Goal: Task Accomplishment & Management: Use online tool/utility

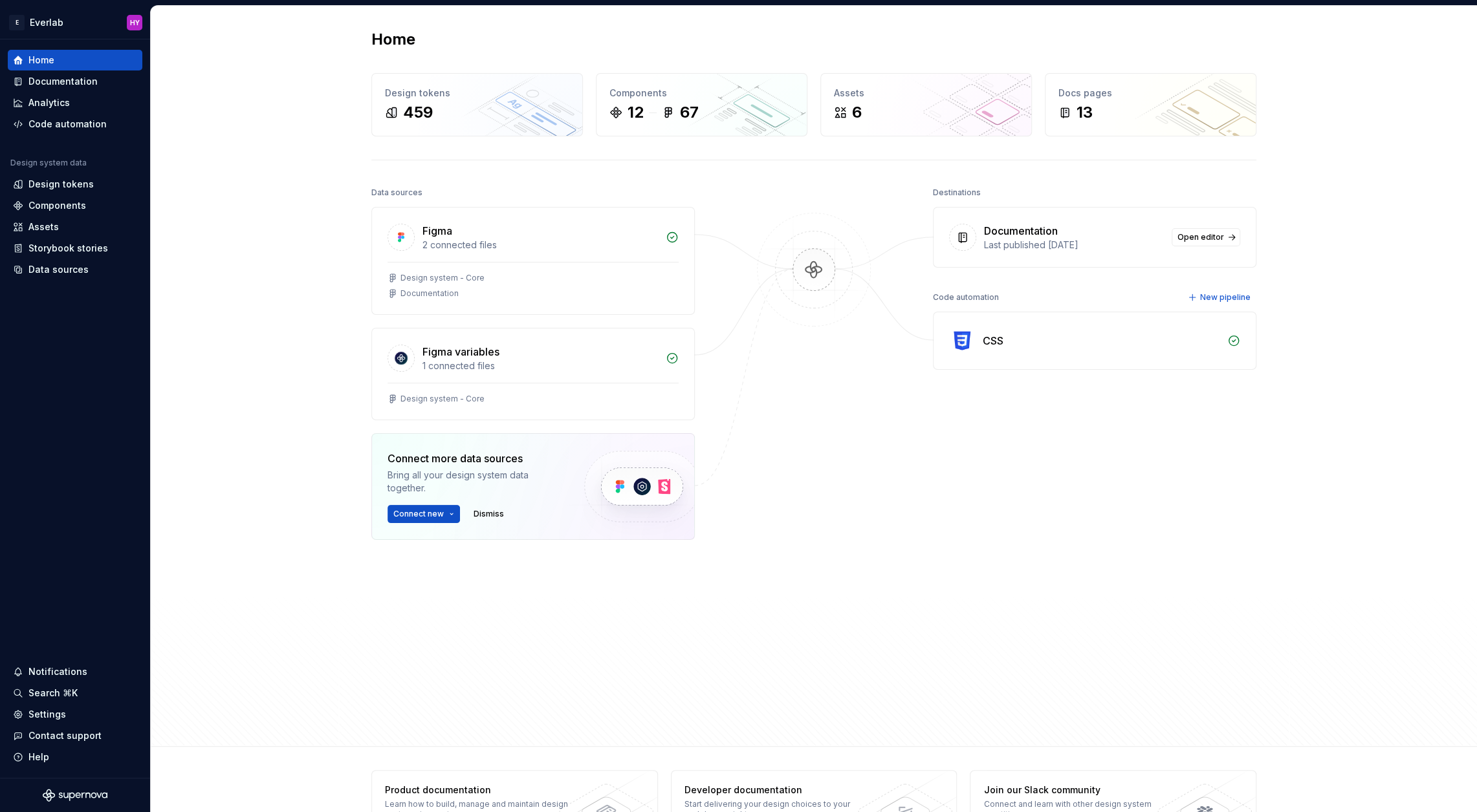
scroll to position [1, 0]
click at [51, 126] on div "Code automation" at bounding box center [67, 124] width 78 height 13
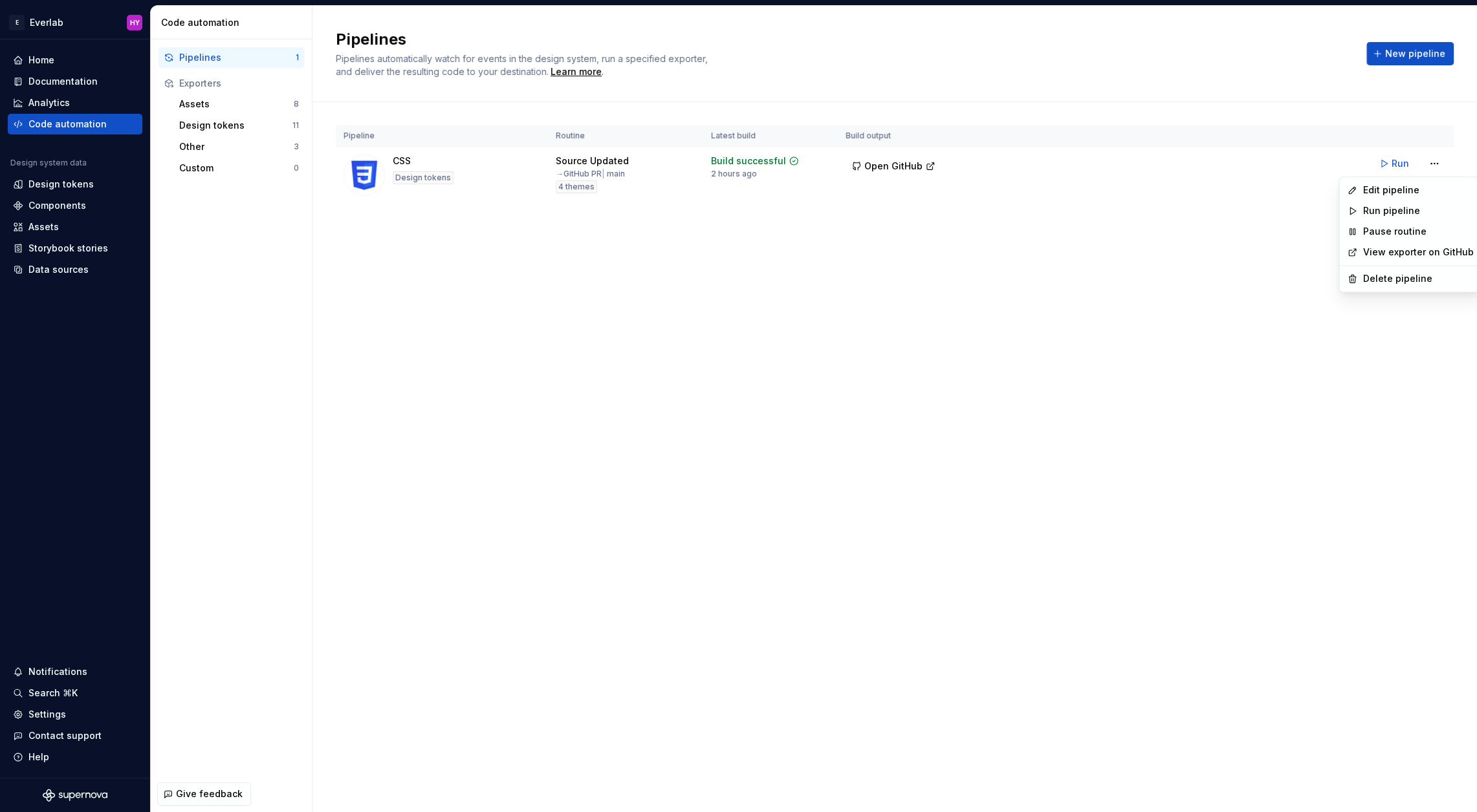
click at [1446, 207] on body "E Everlab HY Home Documentation Analytics Code automation Design system data De…" at bounding box center [738, 406] width 1477 height 812
click at [96, 188] on div "Design tokens" at bounding box center [75, 185] width 124 height 13
click at [58, 186] on div "Design tokens" at bounding box center [60, 185] width 65 height 13
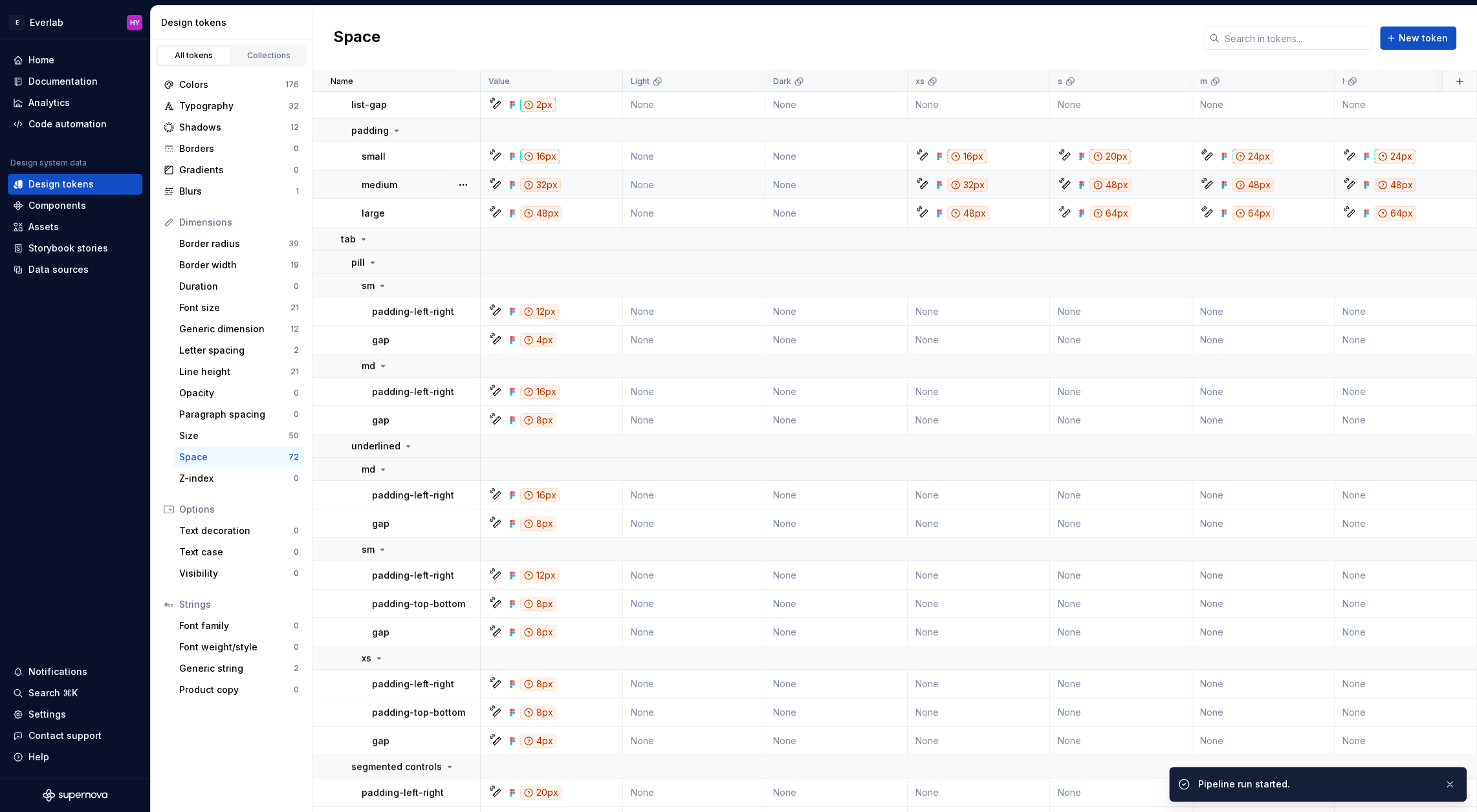
scroll to position [109, 0]
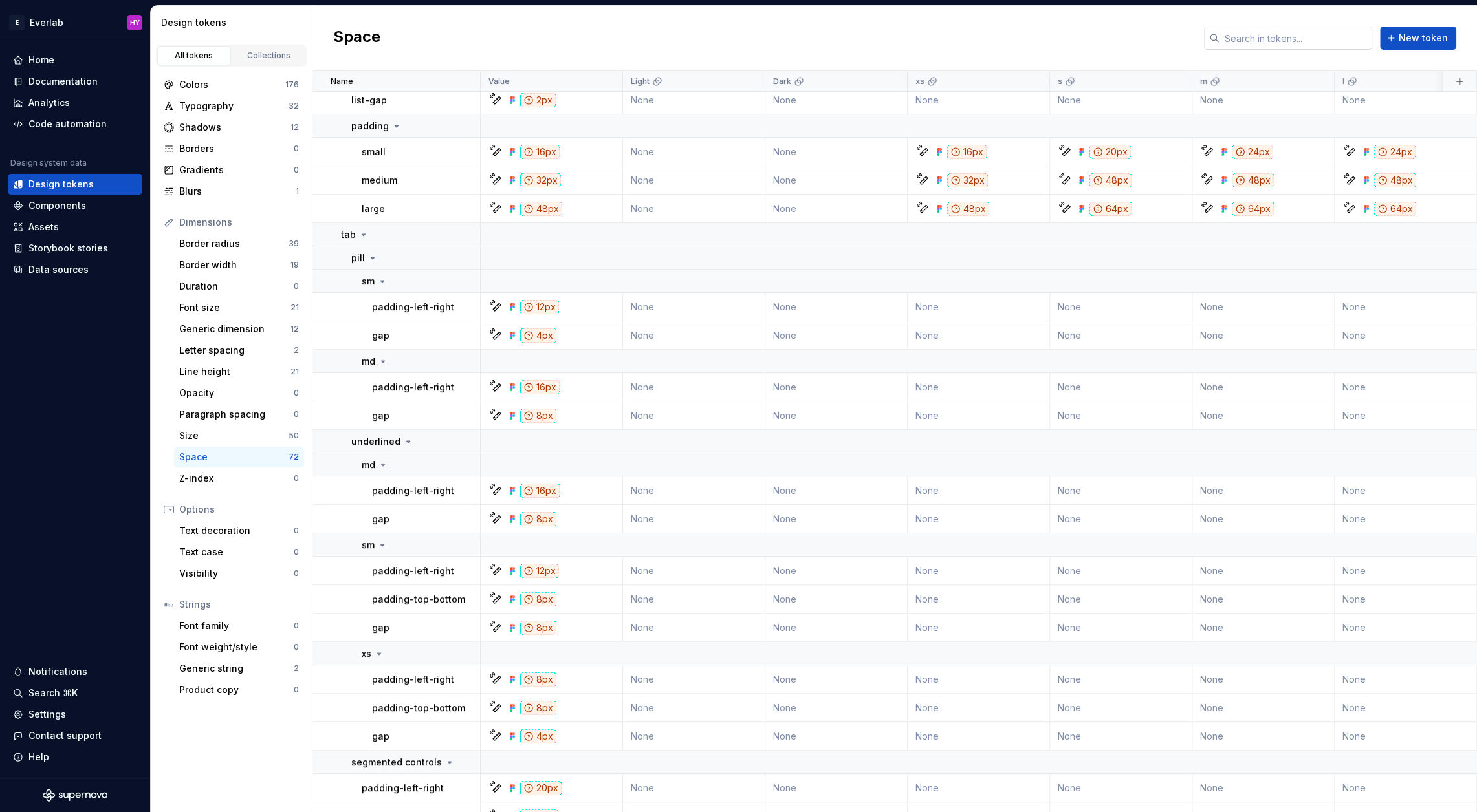
click at [1285, 41] on input "text" at bounding box center [1296, 38] width 153 height 24
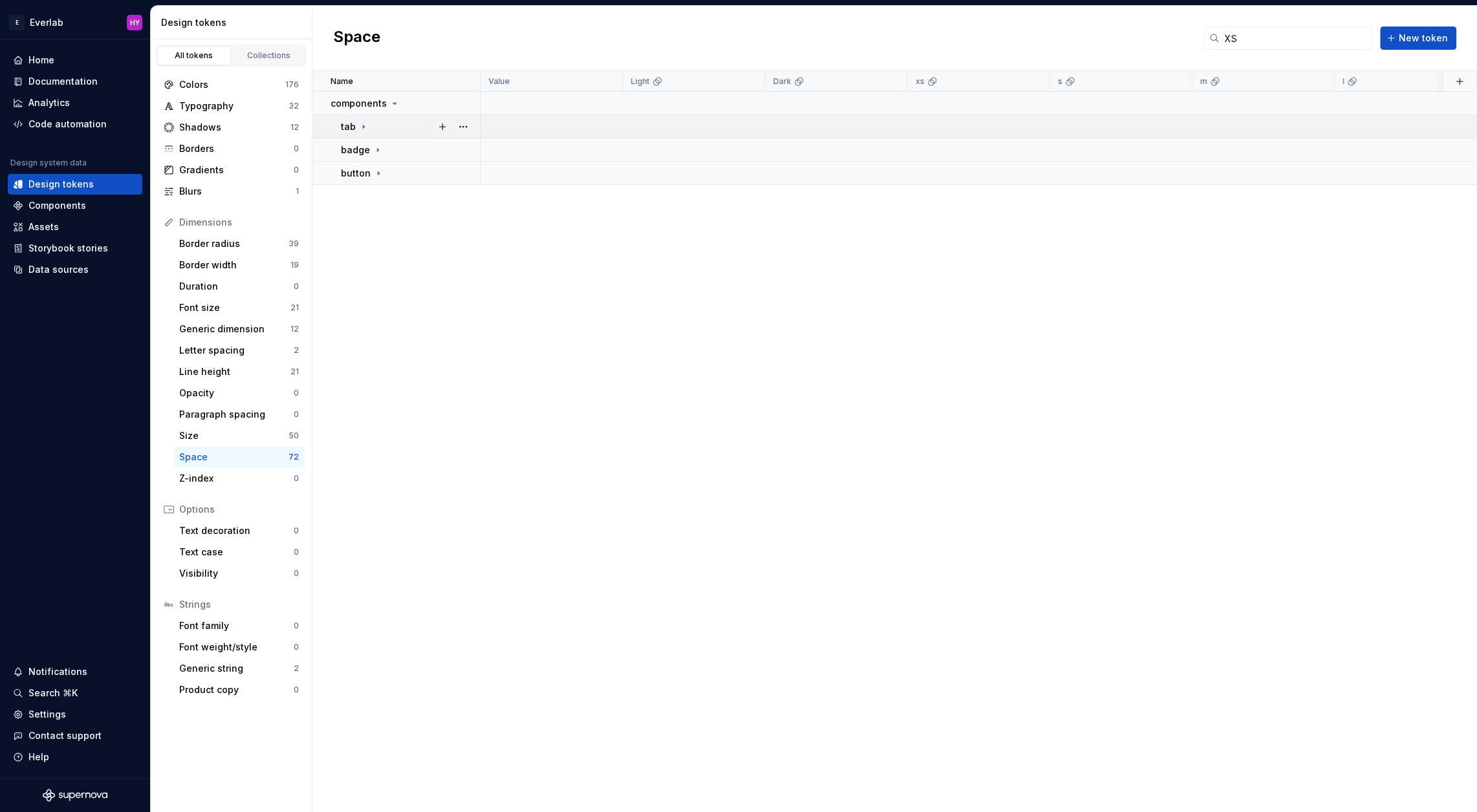
click at [372, 124] on div "tab" at bounding box center [409, 127] width 139 height 13
click at [408, 146] on icon at bounding box center [407, 150] width 10 height 10
click at [399, 147] on div "underlined" at bounding box center [382, 150] width 62 height 13
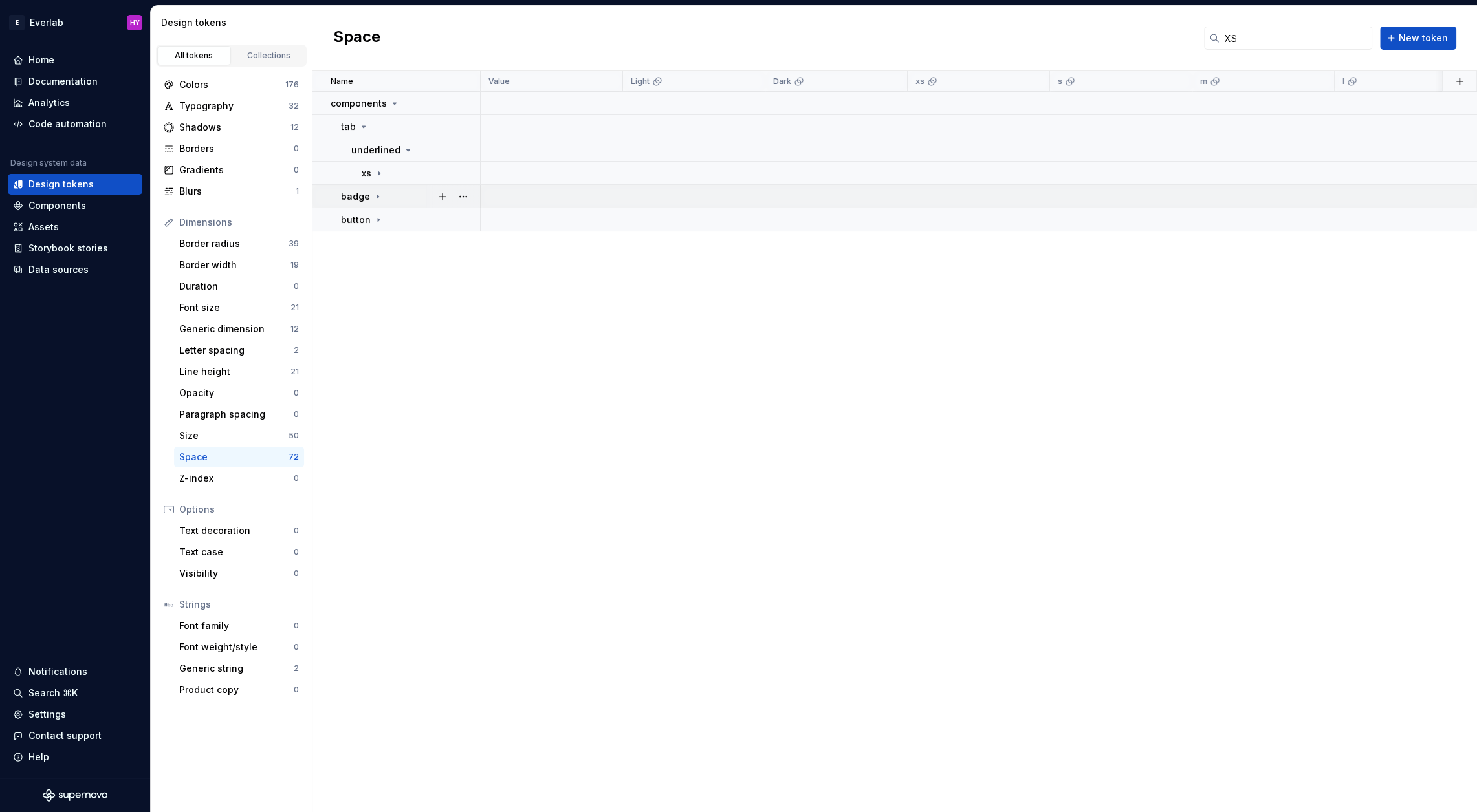
click at [373, 201] on icon at bounding box center [377, 196] width 10 height 10
click at [378, 224] on div "status" at bounding box center [372, 220] width 41 height 13
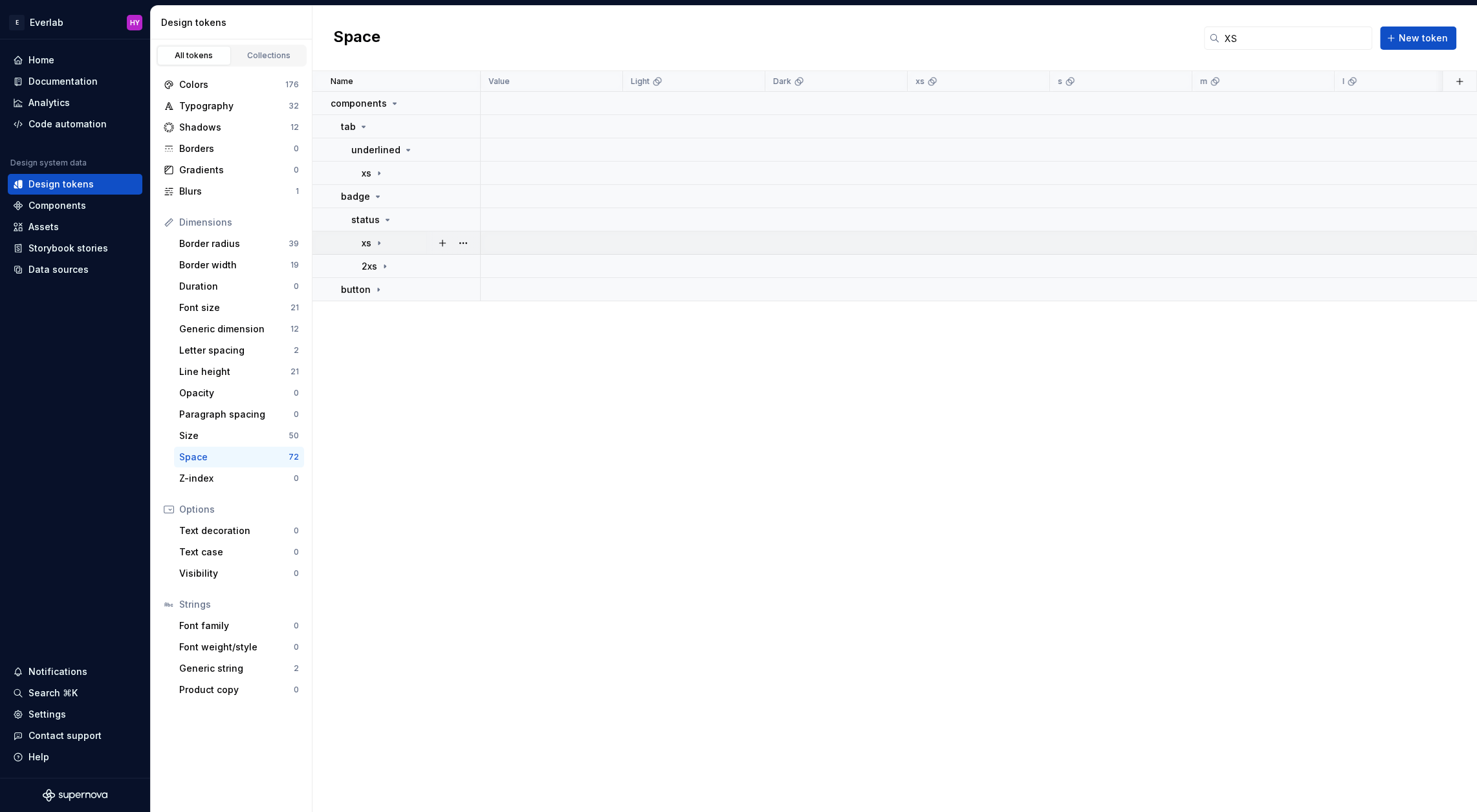
click at [378, 245] on icon at bounding box center [378, 242] width 10 height 10
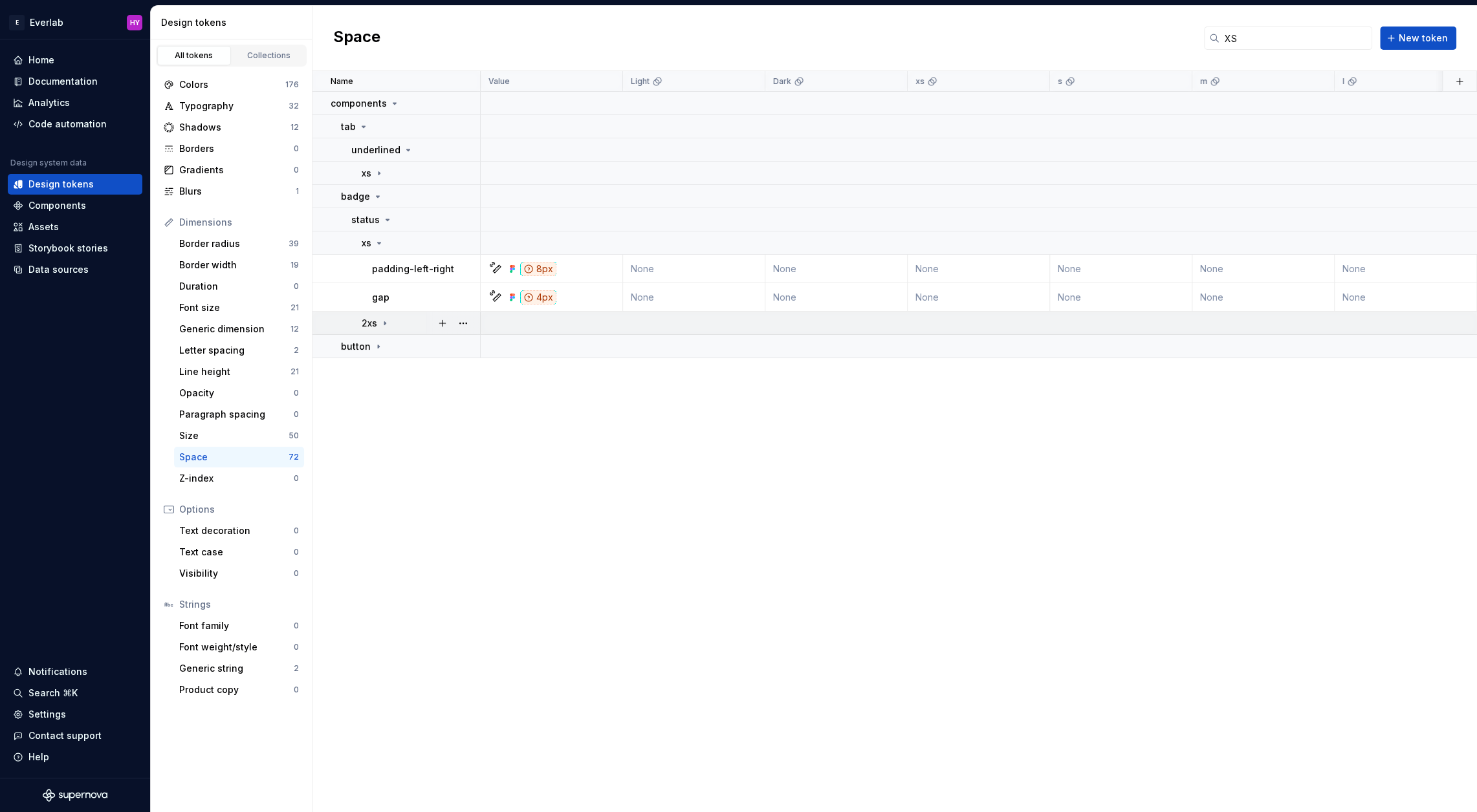
drag, startPoint x: 384, startPoint y: 319, endPoint x: 392, endPoint y: 326, distance: 10.6
click at [384, 319] on icon at bounding box center [385, 323] width 10 height 10
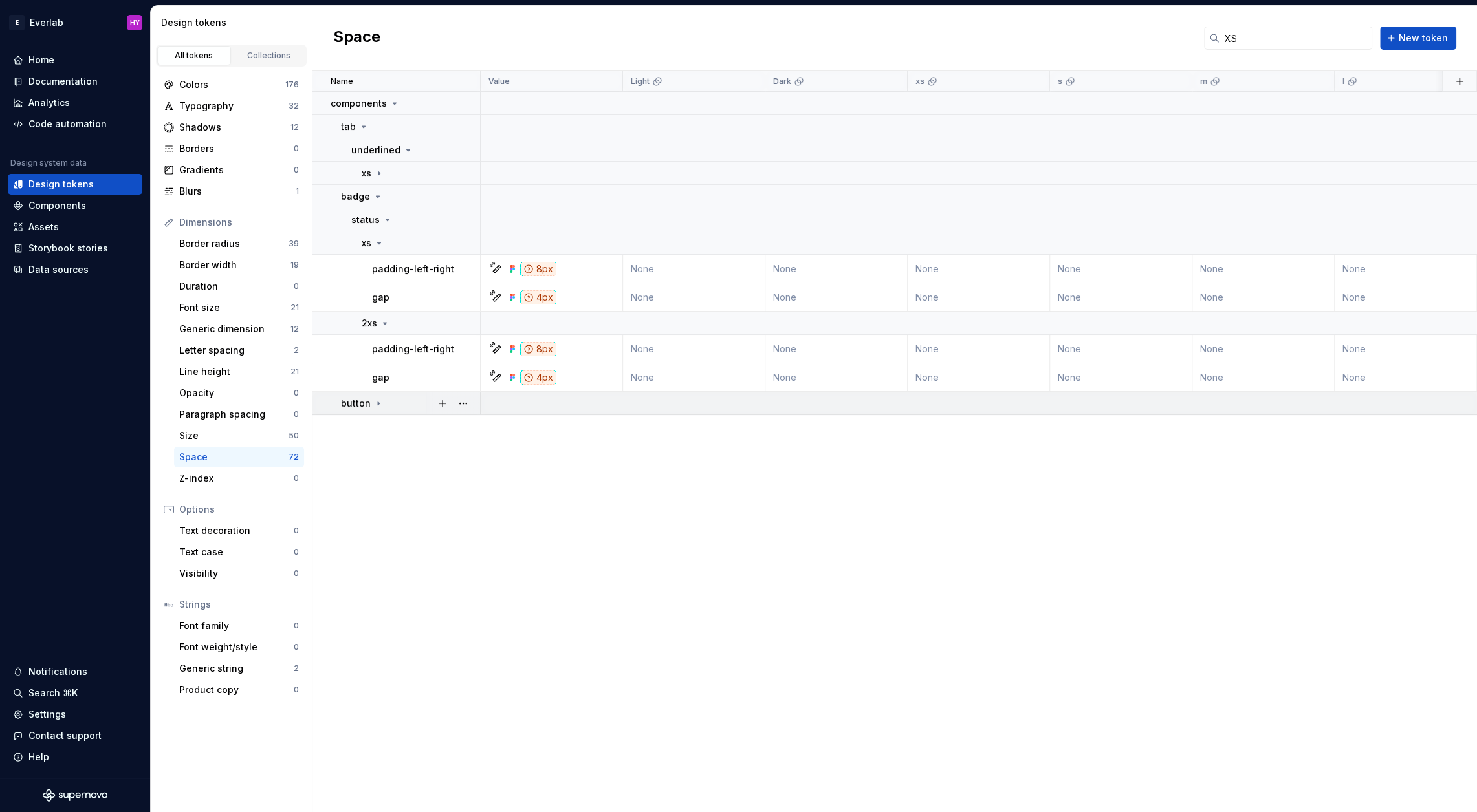
click at [382, 399] on div "button" at bounding box center [409, 404] width 139 height 13
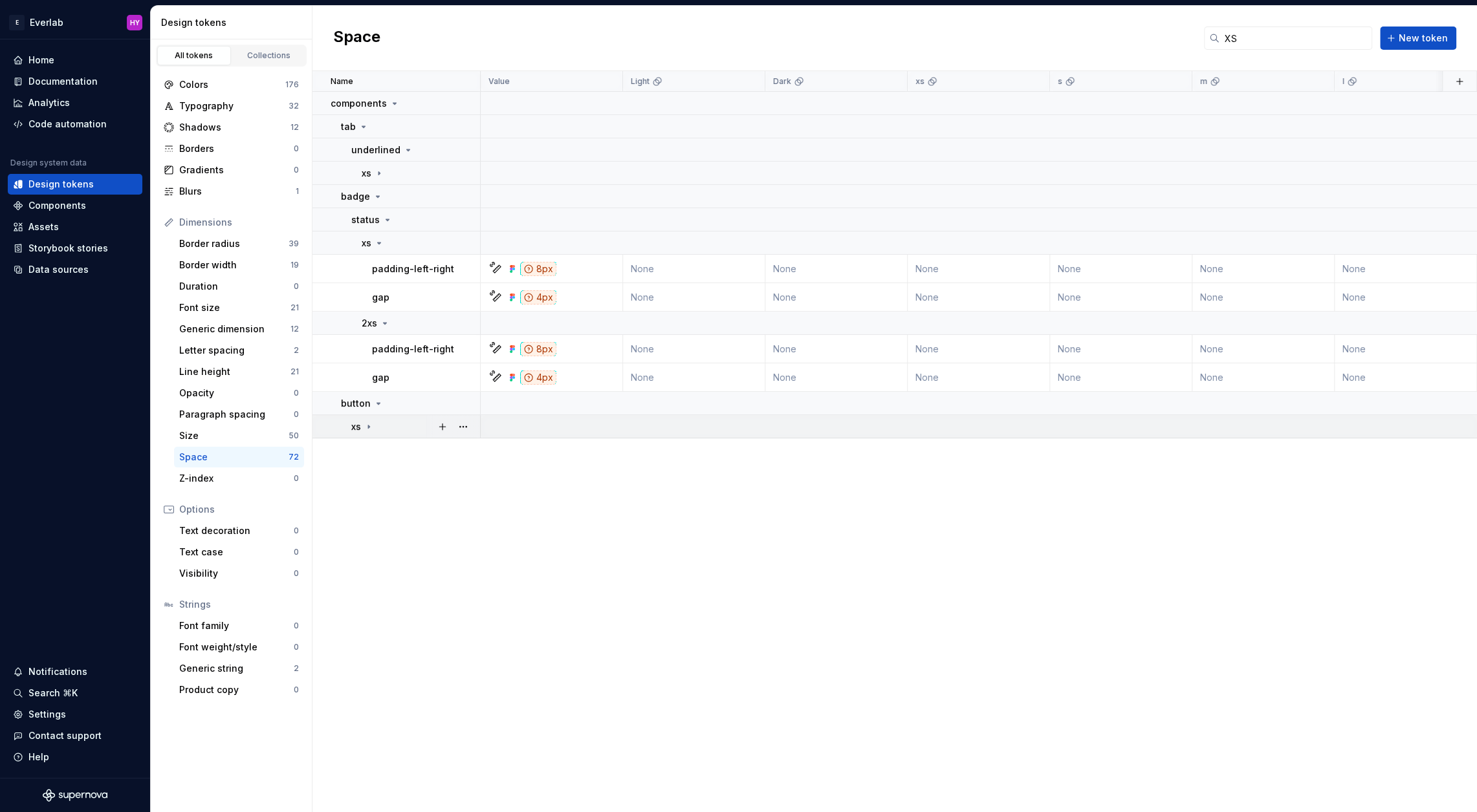
click at [373, 423] on div "xs" at bounding box center [415, 427] width 128 height 13
click at [466, 148] on button "button" at bounding box center [463, 150] width 18 height 18
click at [385, 144] on html "E Everlab HY Home Documentation Analytics Code automation Design system data De…" at bounding box center [738, 406] width 1477 height 812
click at [380, 174] on icon at bounding box center [378, 173] width 10 height 10
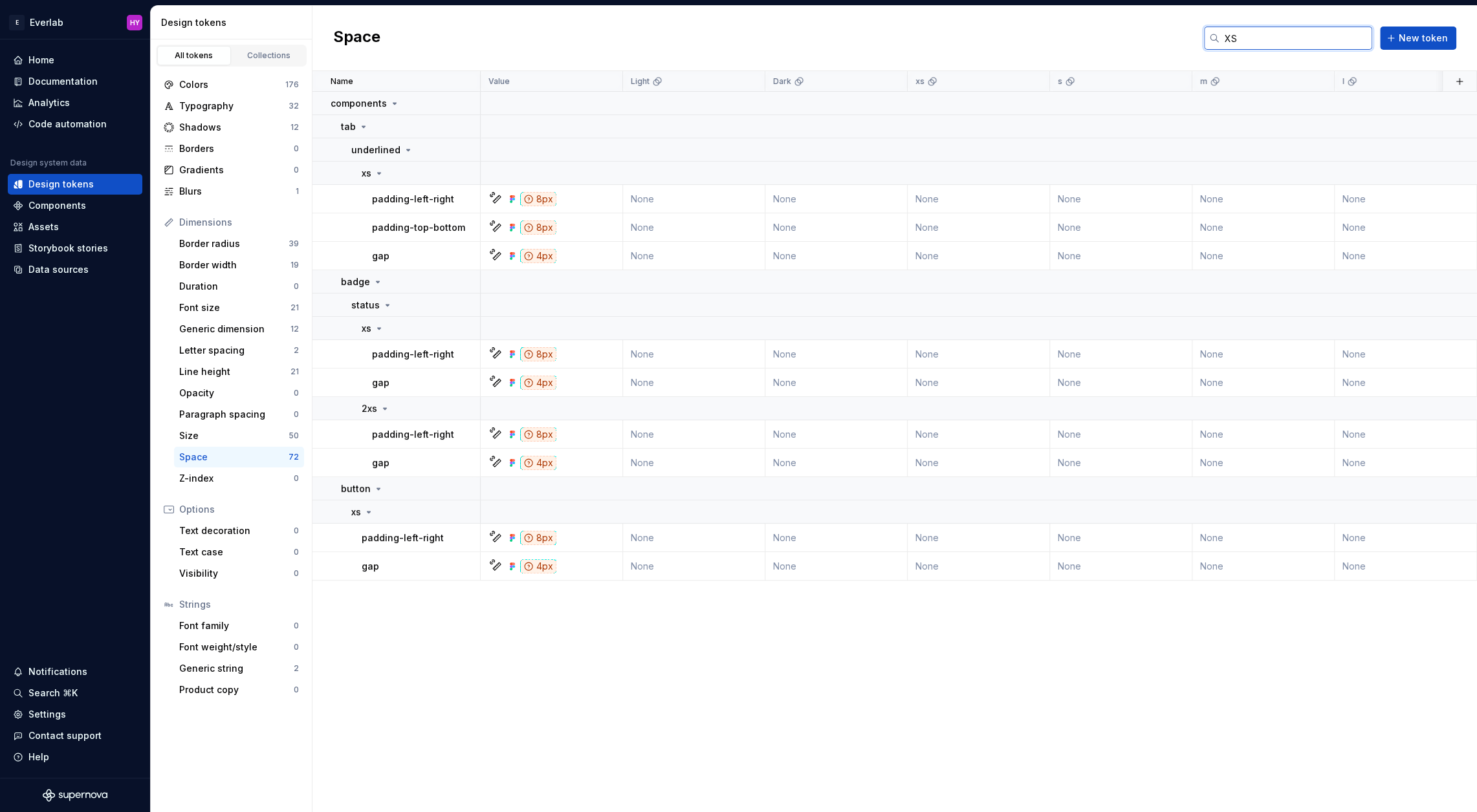
click at [1251, 44] on input "XS" at bounding box center [1296, 38] width 153 height 24
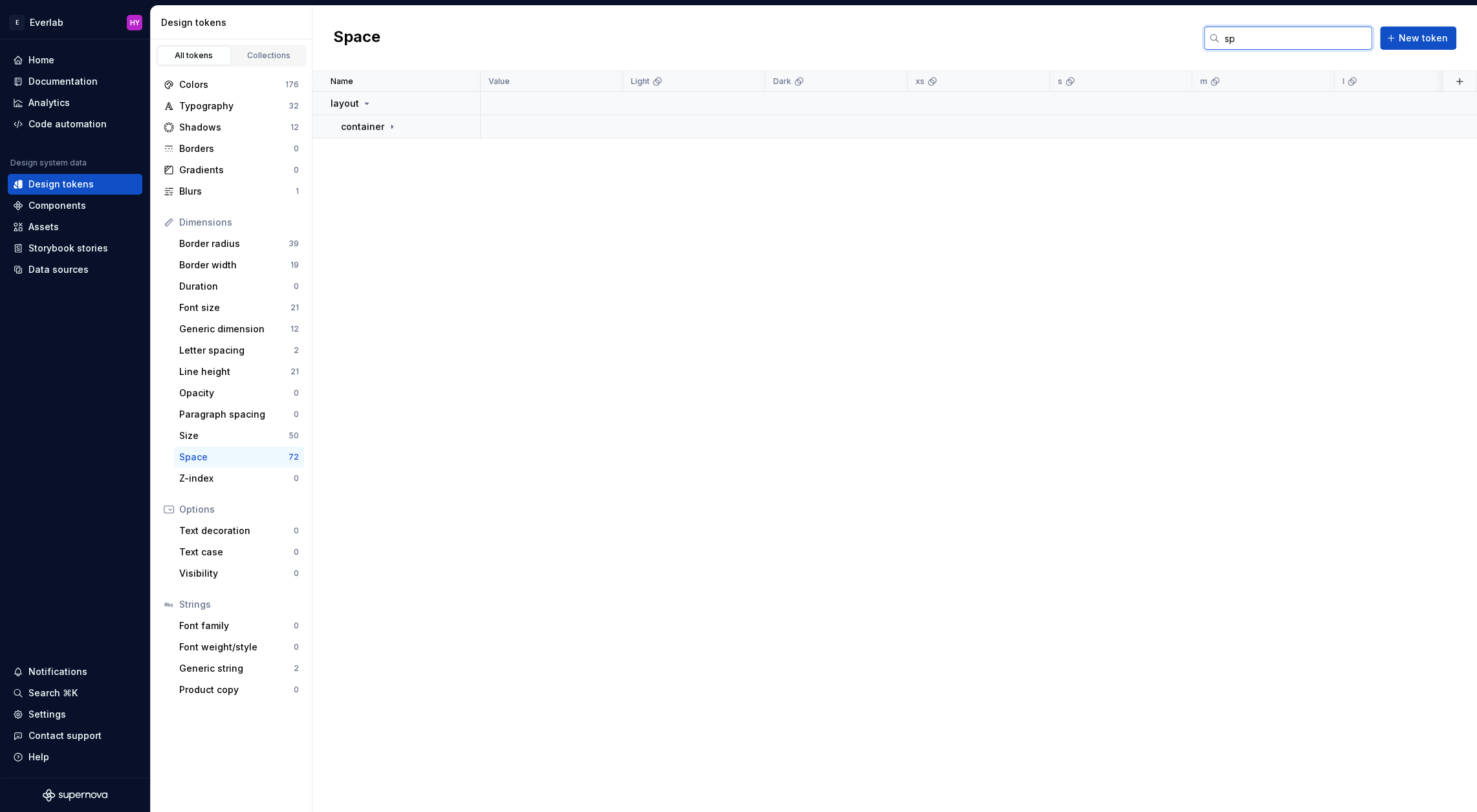
type input "s"
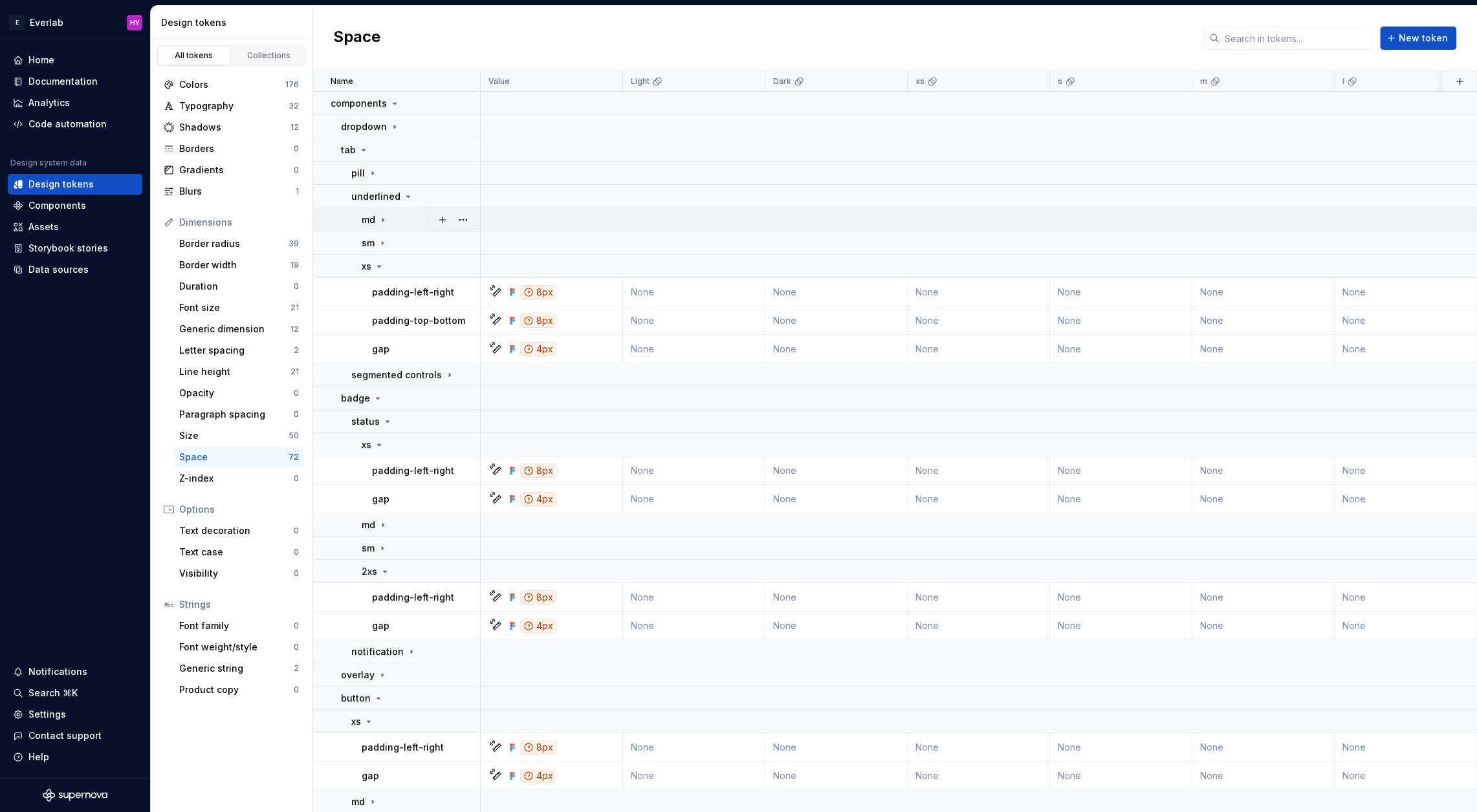
click at [386, 217] on icon at bounding box center [383, 220] width 10 height 10
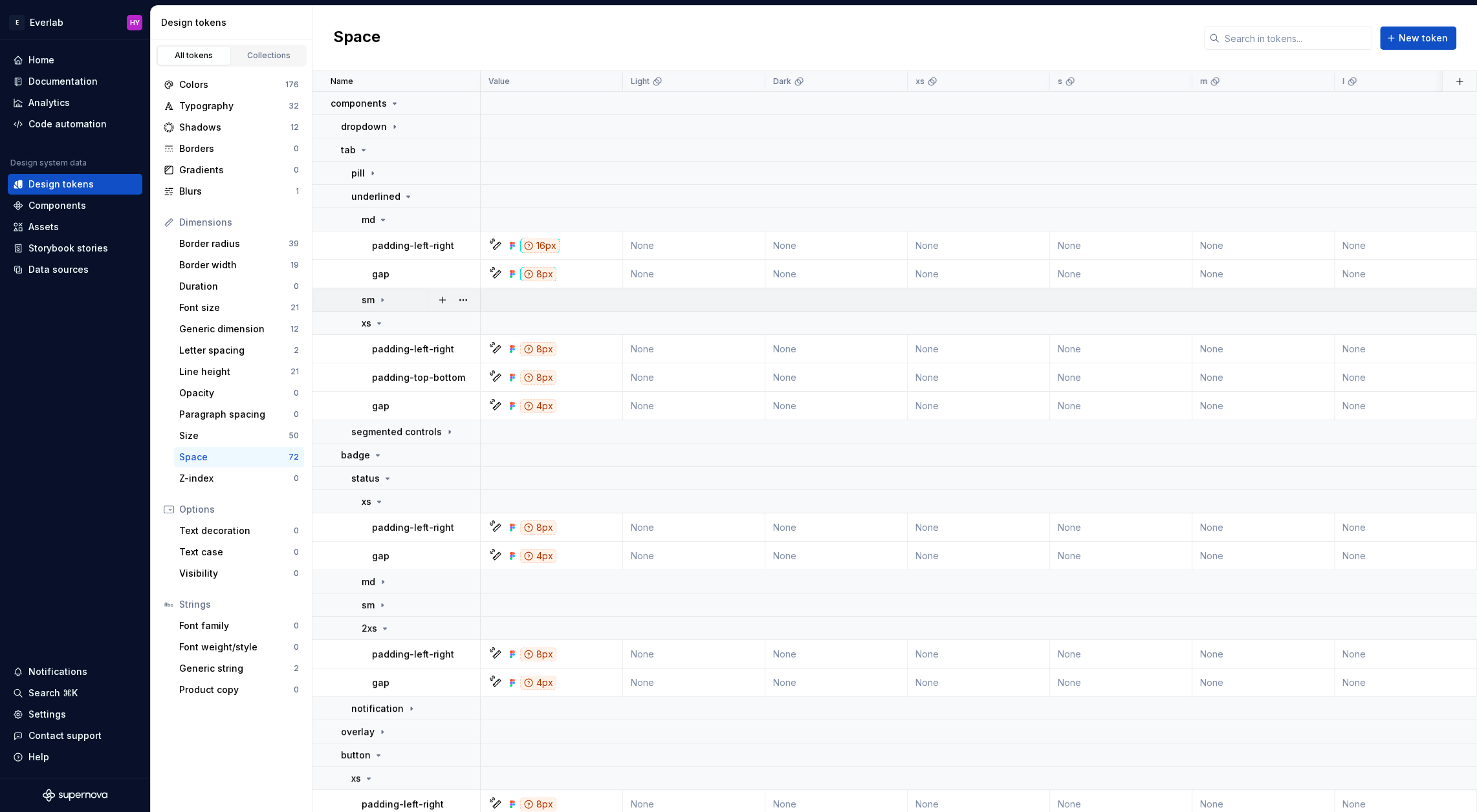
click at [381, 306] on td "sm" at bounding box center [396, 300] width 168 height 24
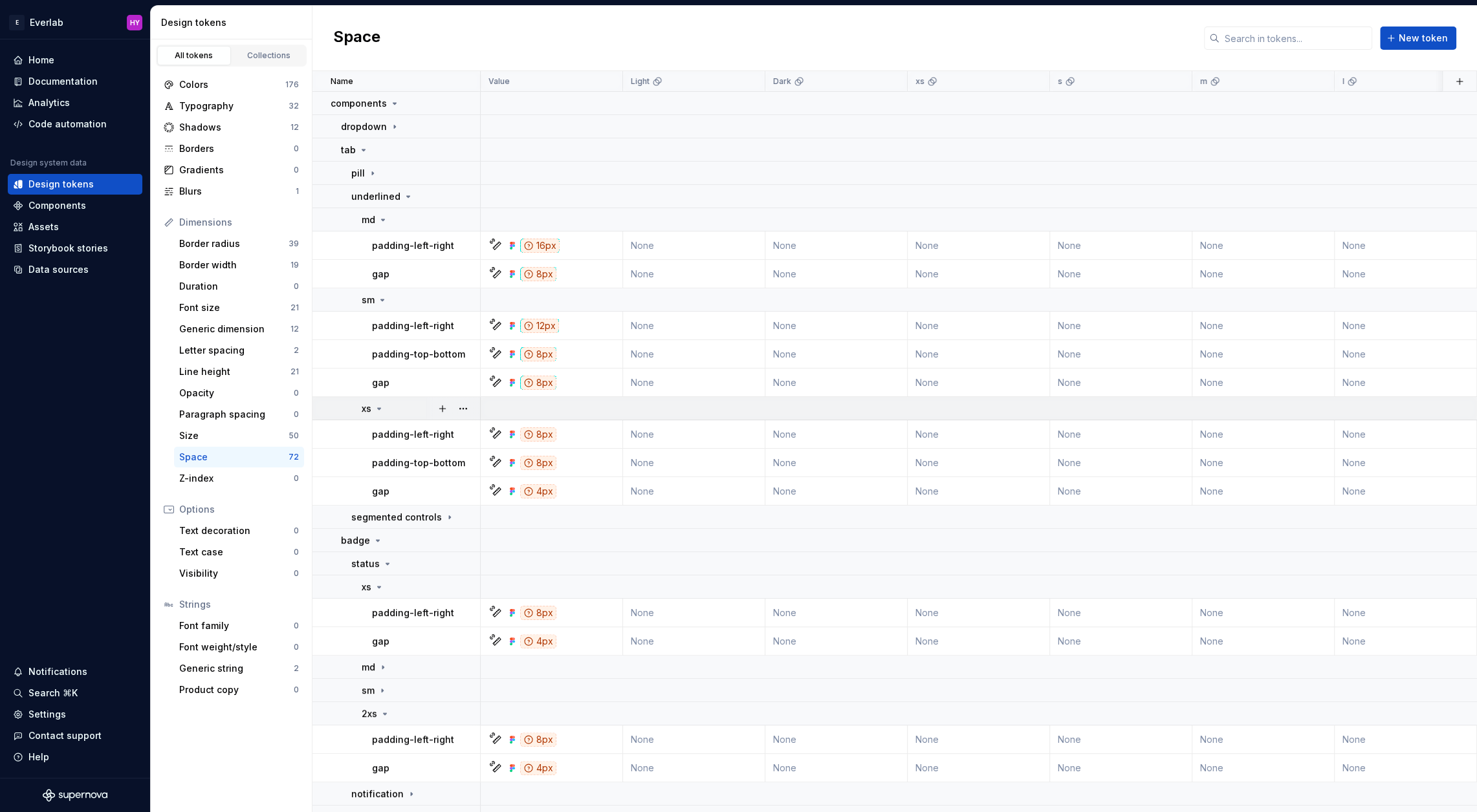
click at [372, 399] on td "xs" at bounding box center [396, 408] width 168 height 24
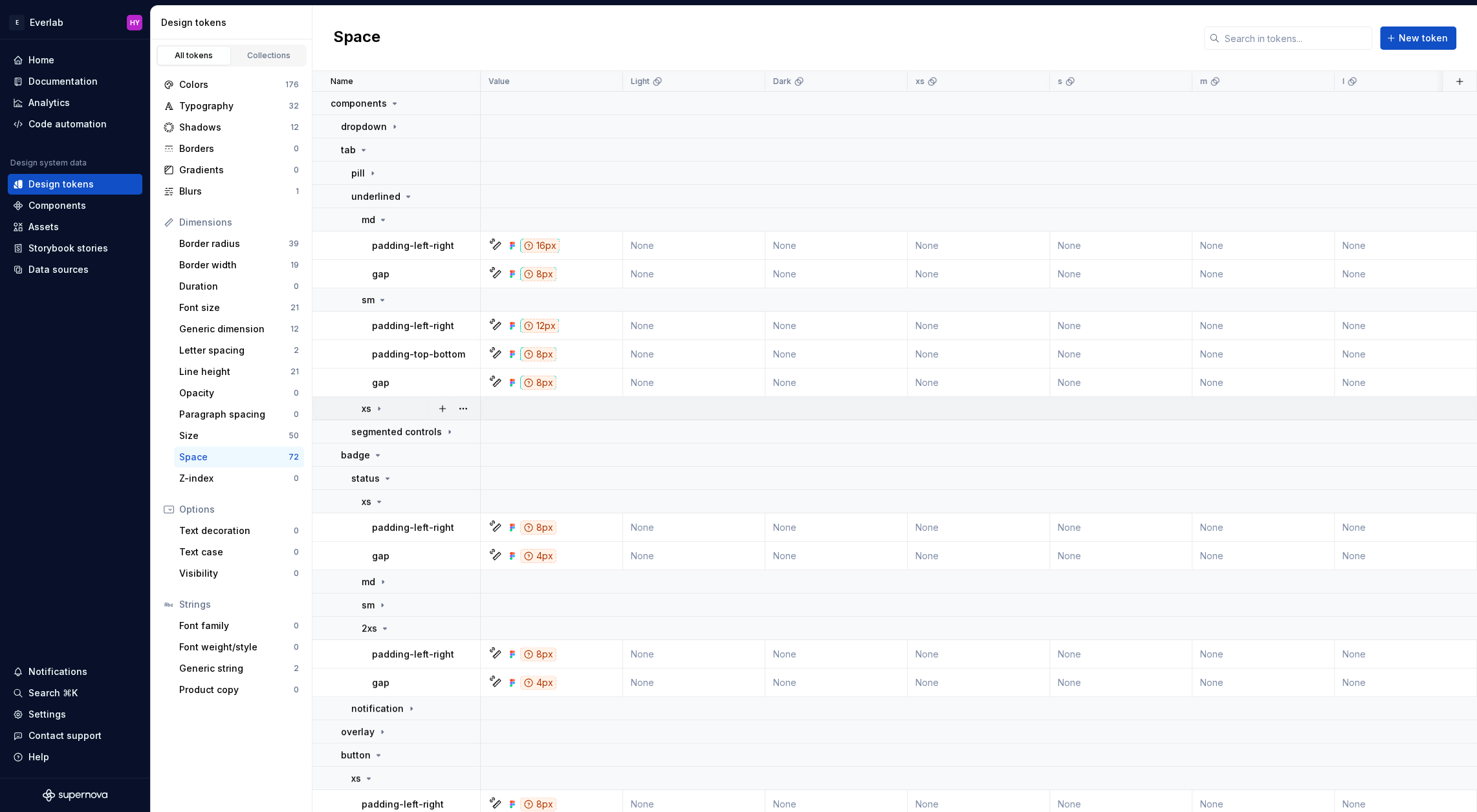
click at [372, 399] on td "xs" at bounding box center [396, 408] width 168 height 24
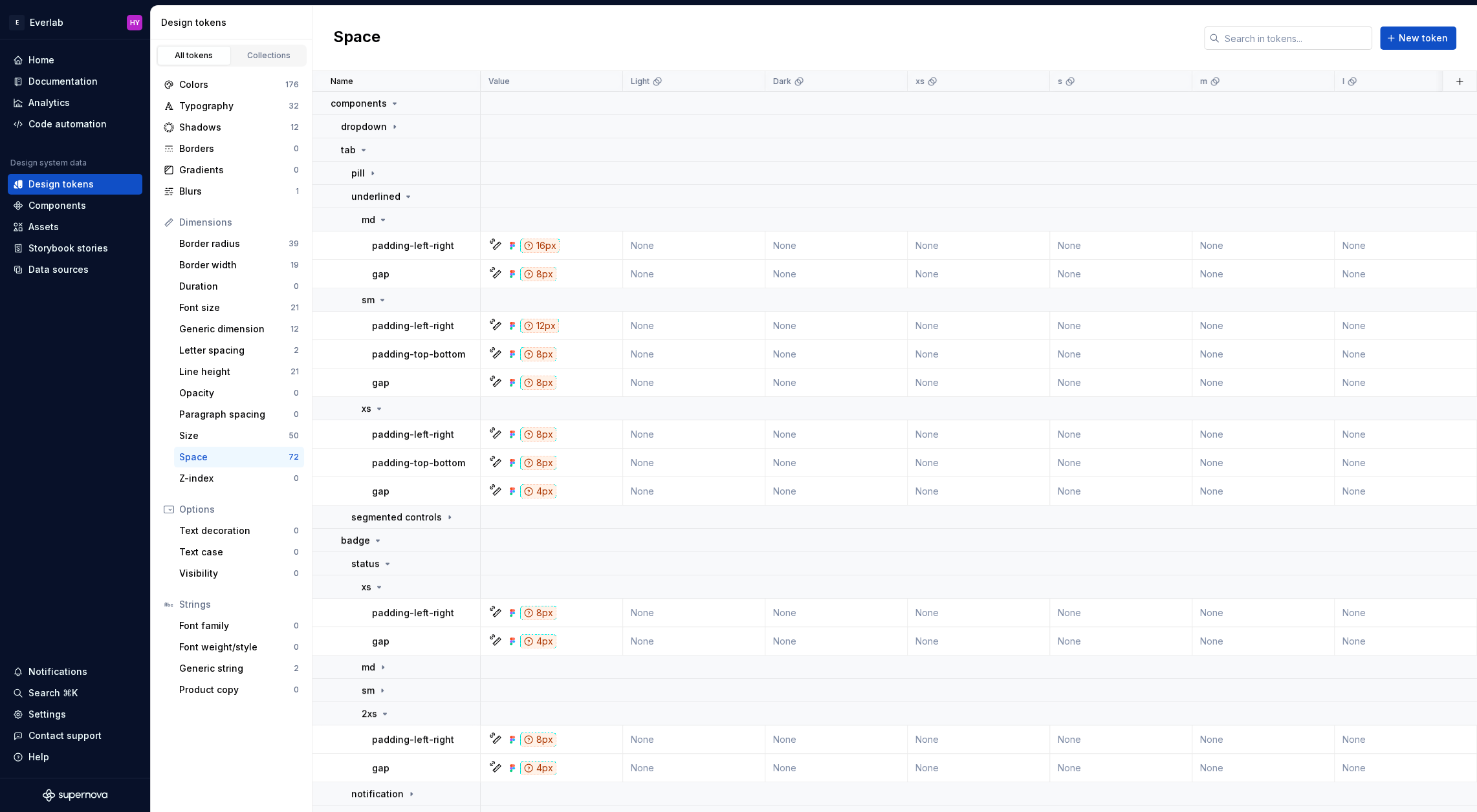
click at [1253, 41] on input "text" at bounding box center [1296, 38] width 153 height 24
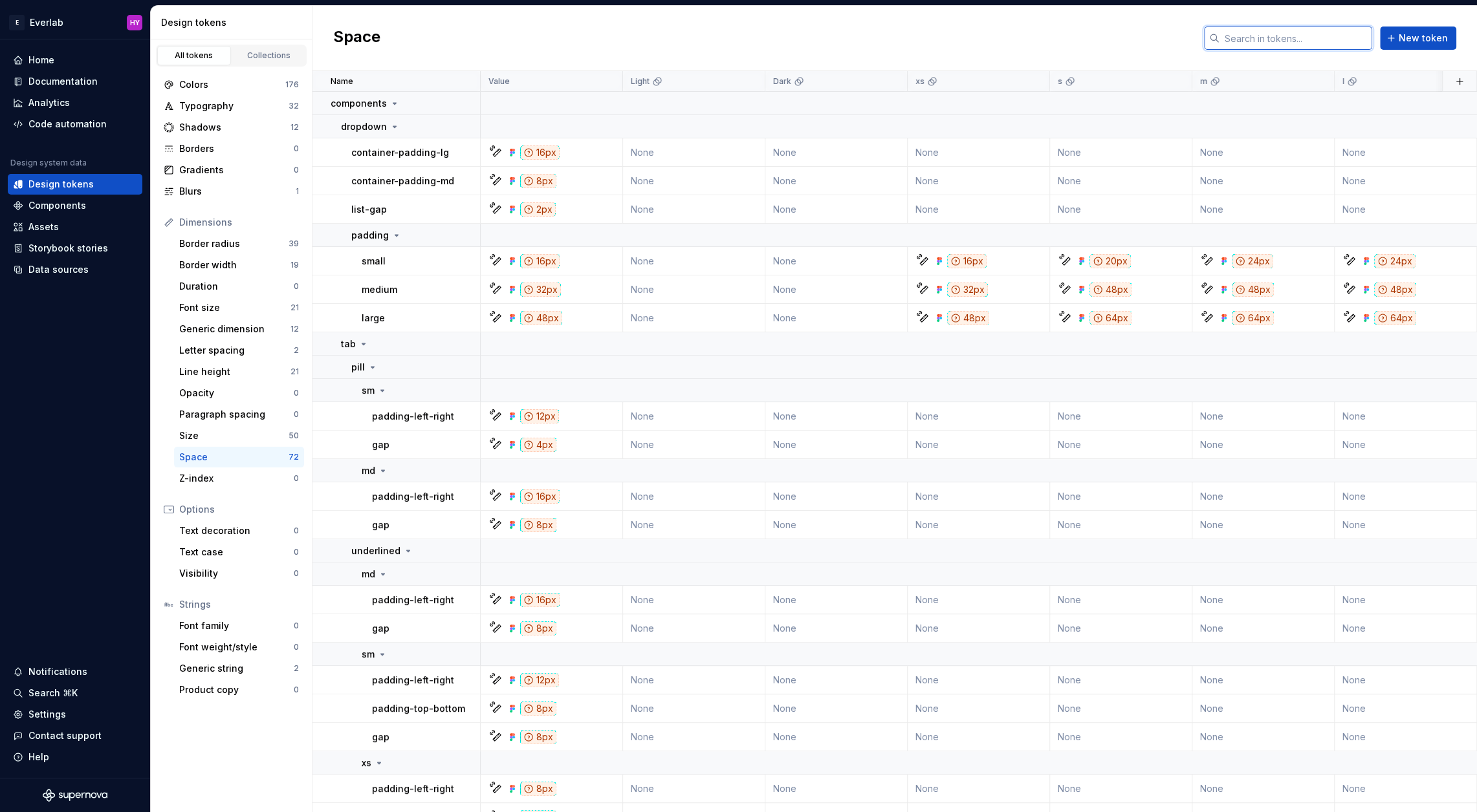
click at [1307, 37] on input "text" at bounding box center [1296, 38] width 153 height 24
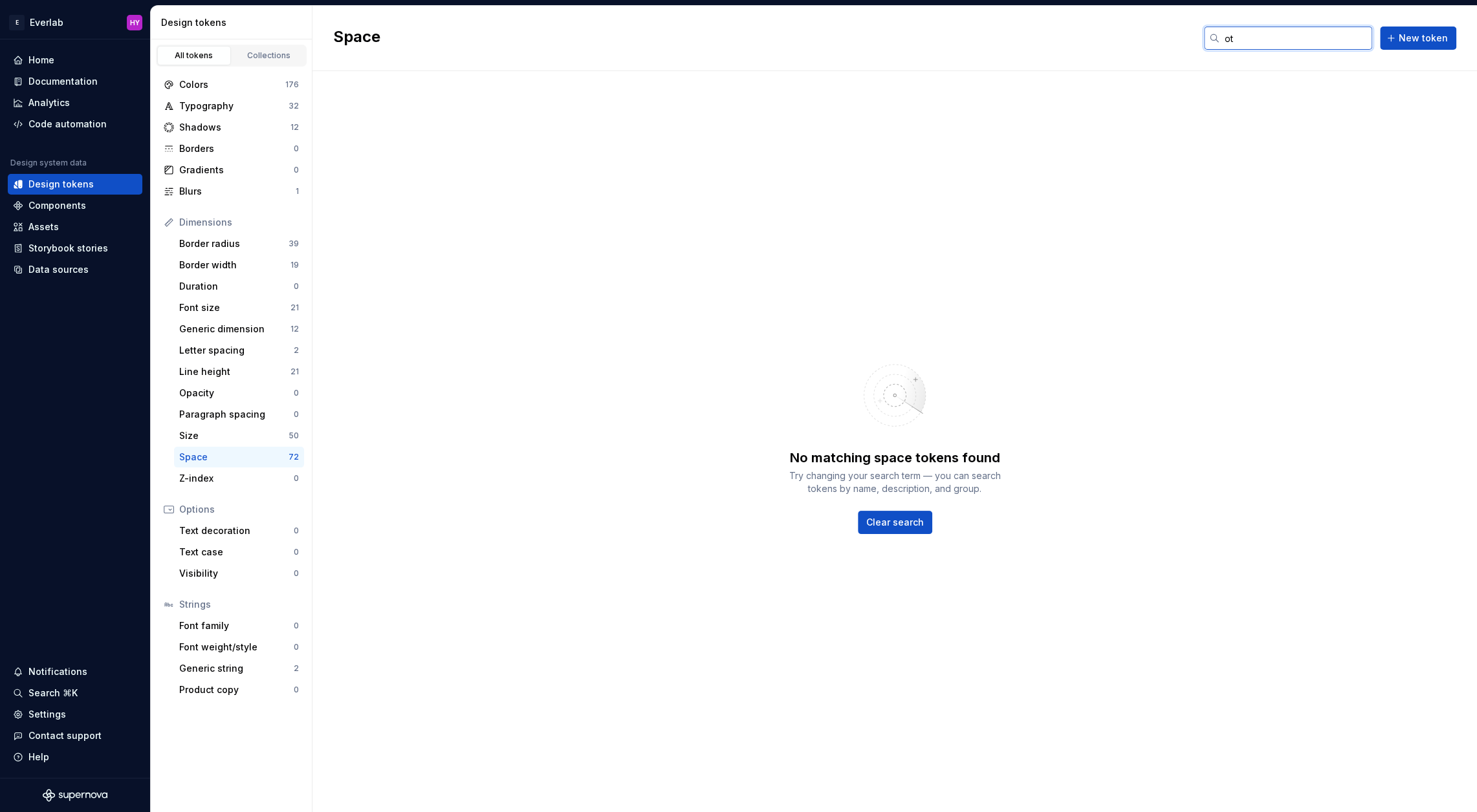
type input "o"
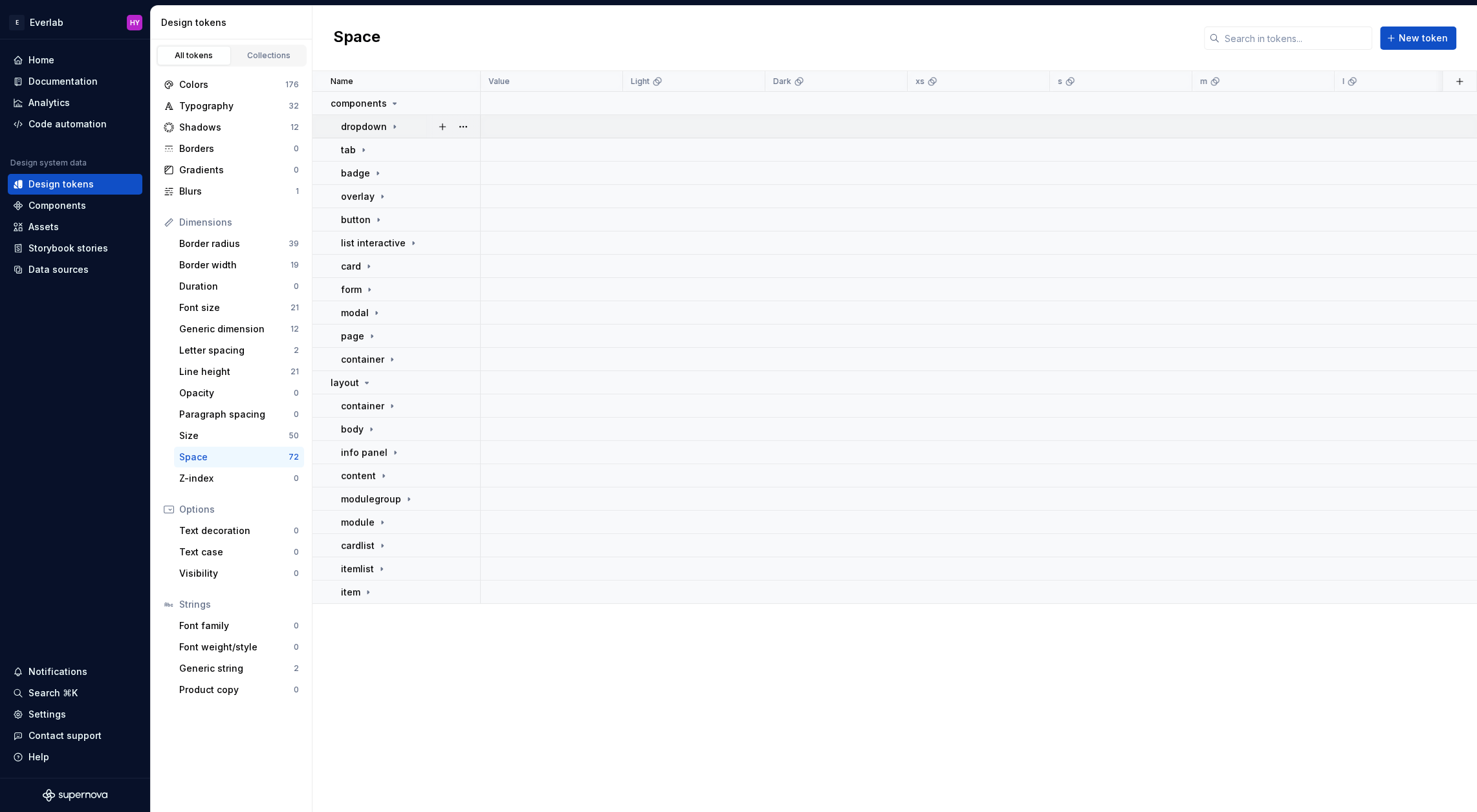
click at [394, 123] on icon at bounding box center [394, 126] width 10 height 10
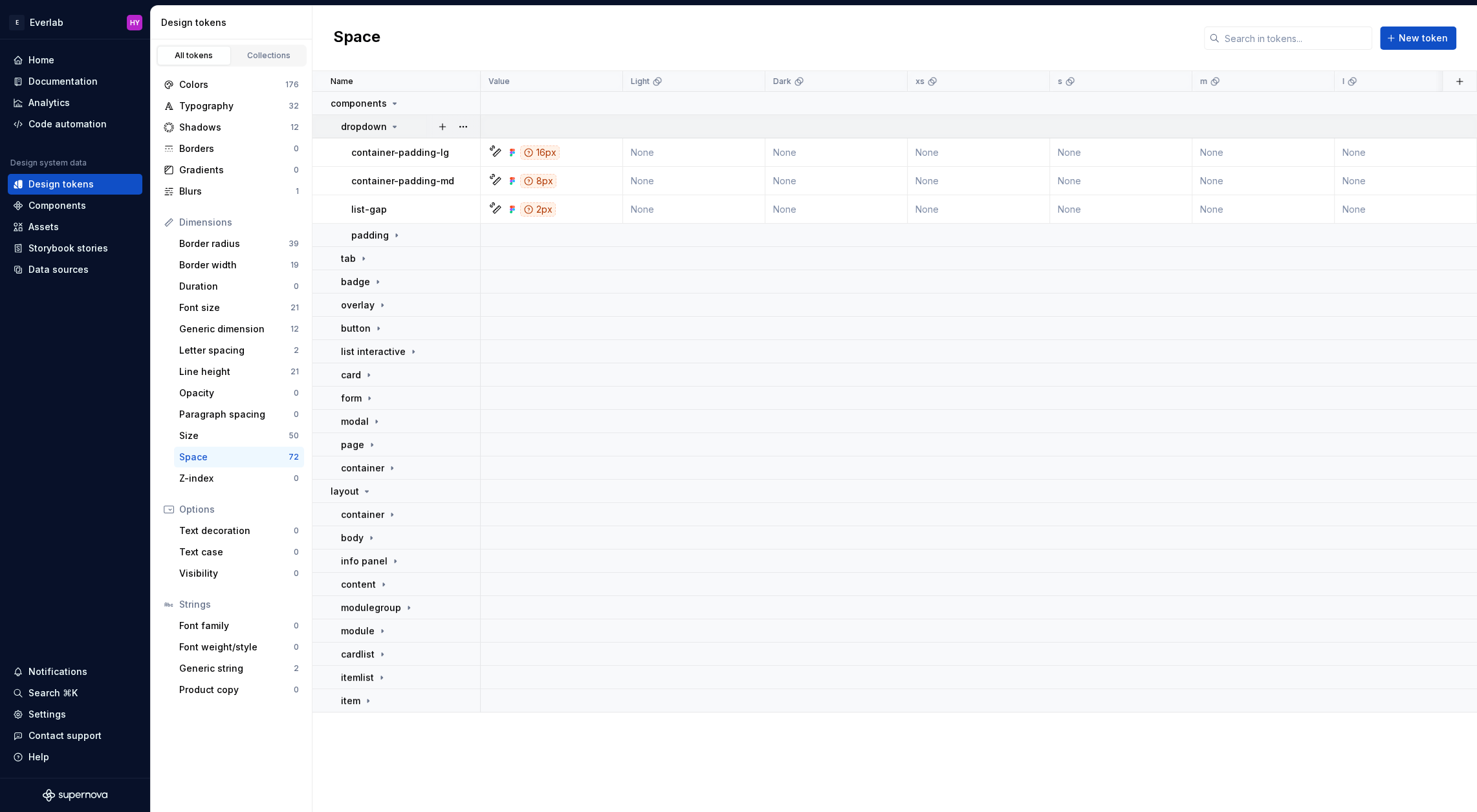
click at [394, 123] on icon at bounding box center [394, 126] width 10 height 10
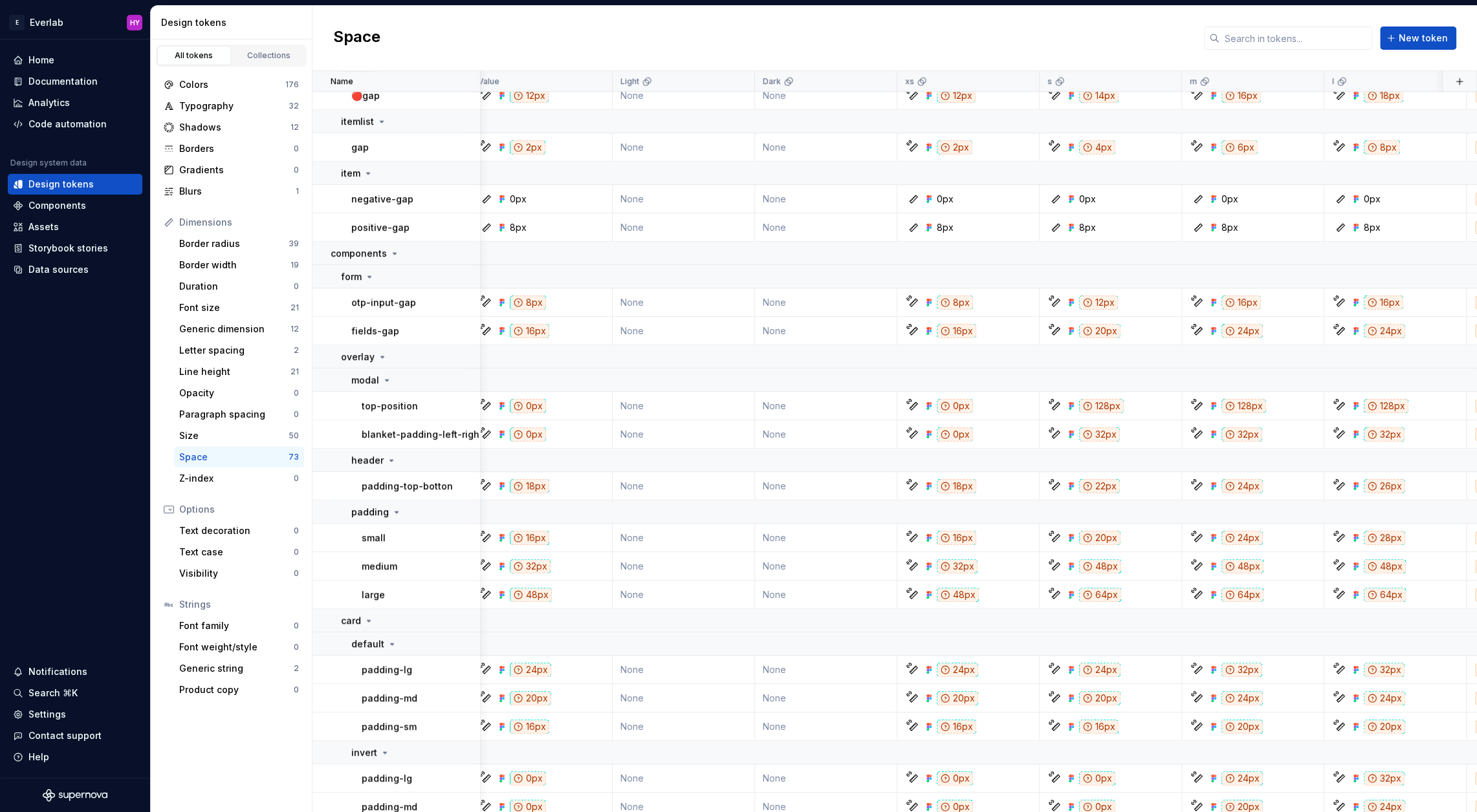
scroll to position [623, 0]
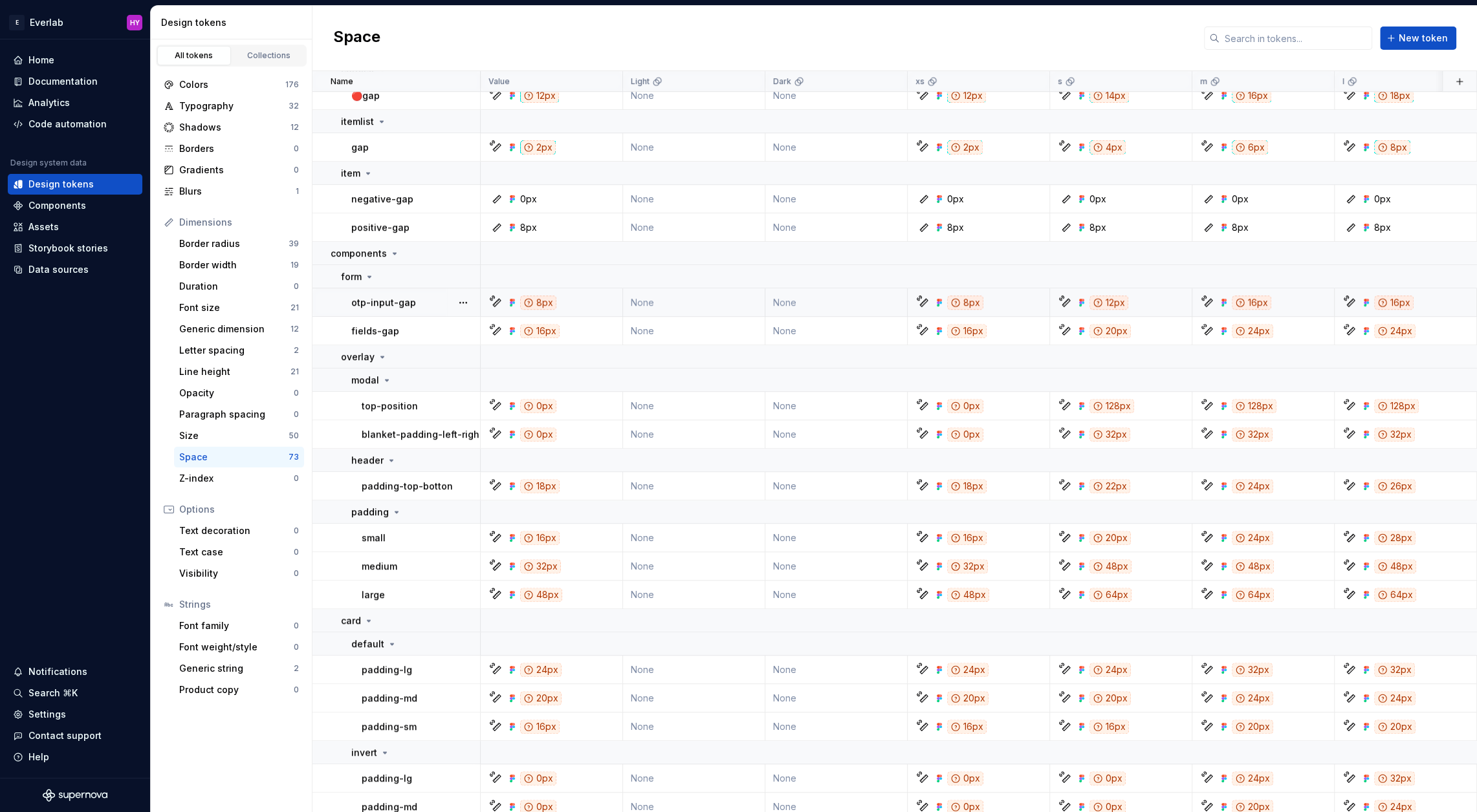
click at [377, 299] on p "otp-input-gap" at bounding box center [383, 303] width 65 height 13
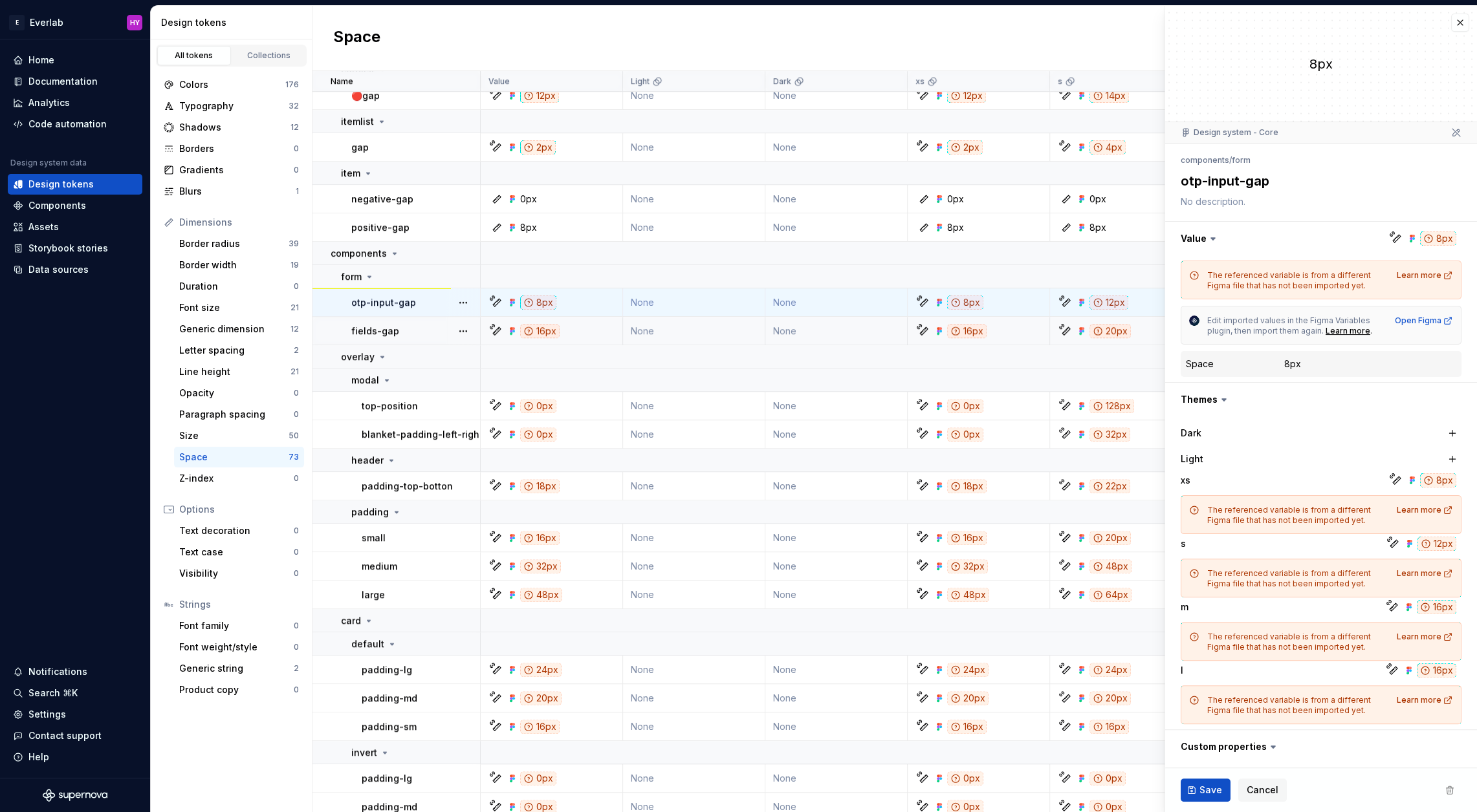
click at [405, 324] on div "fields-gap" at bounding box center [415, 331] width 128 height 13
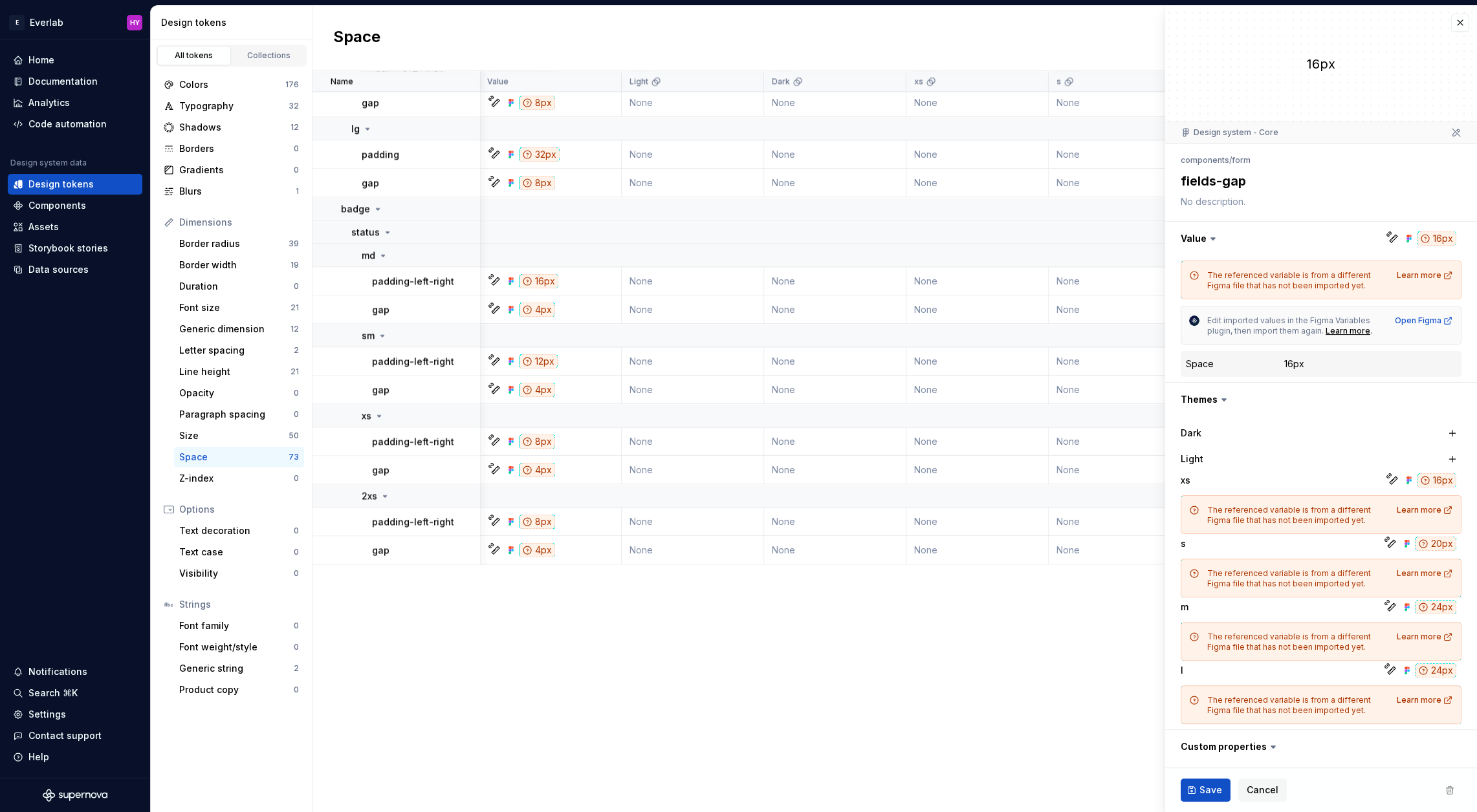
scroll to position [0, 1]
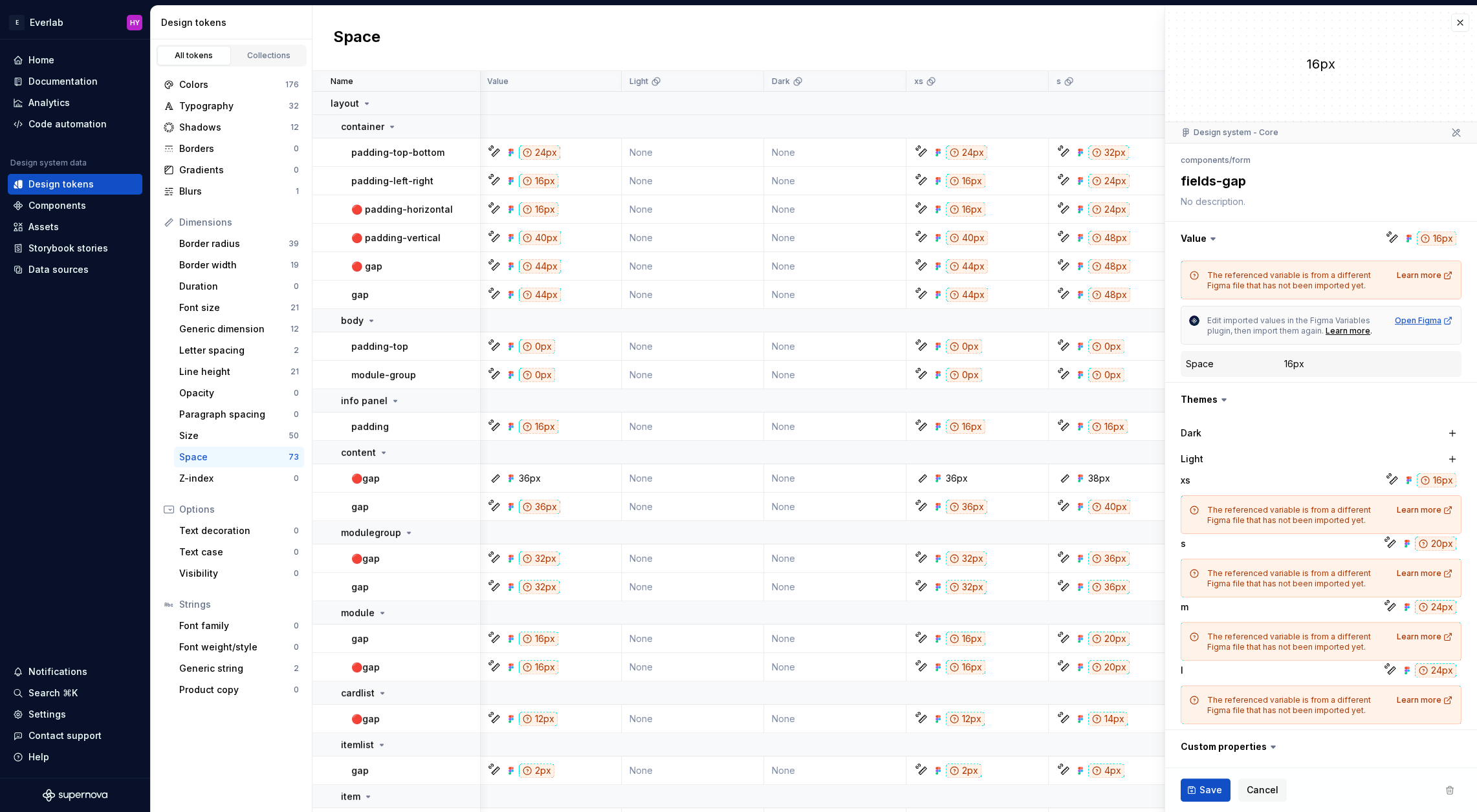
type textarea "*"
click at [1267, 742] on icon at bounding box center [1273, 747] width 13 height 13
click at [1270, 740] on icon at bounding box center [1273, 747] width 13 height 13
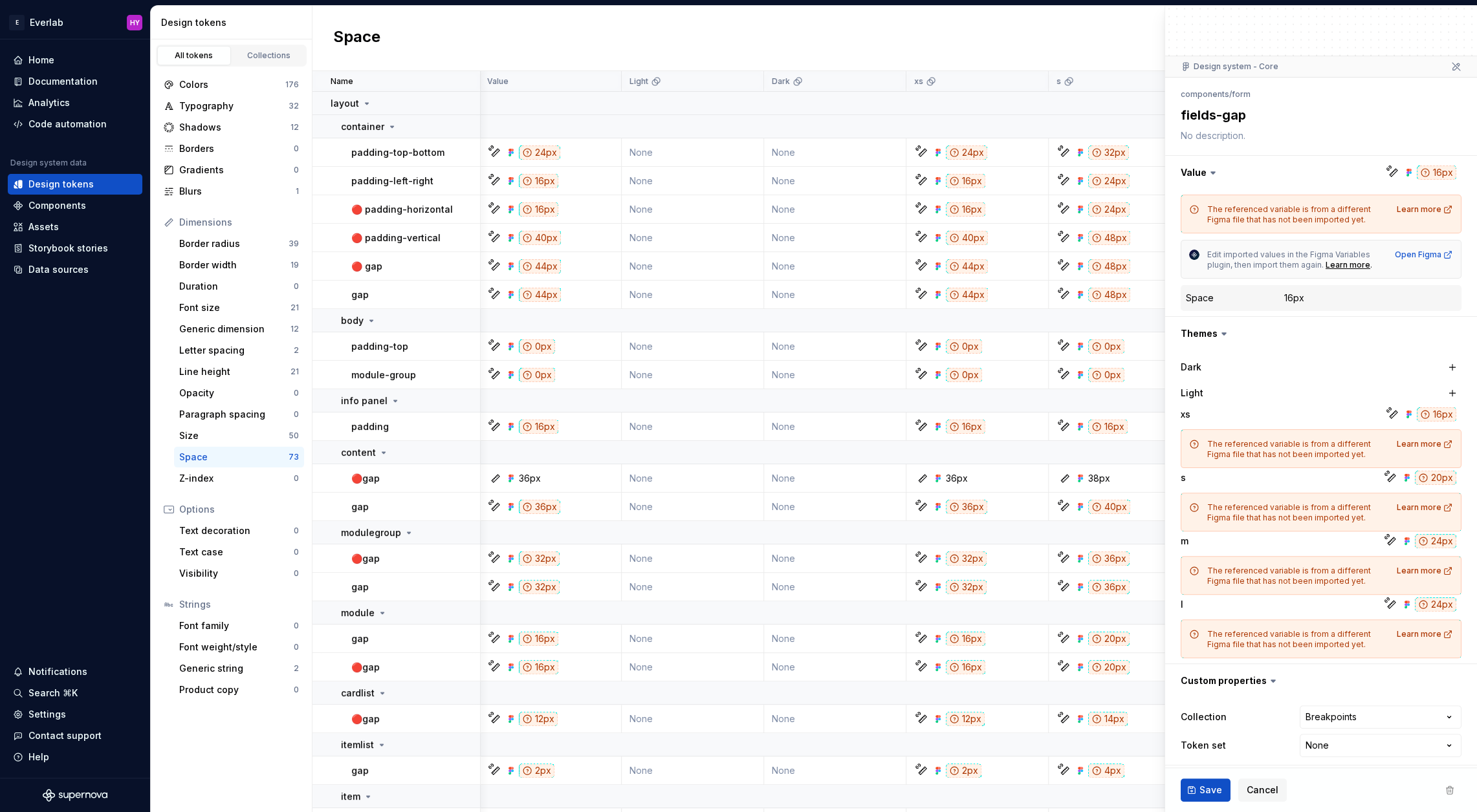
click at [954, 30] on div "Space New token" at bounding box center [894, 38] width 1165 height 65
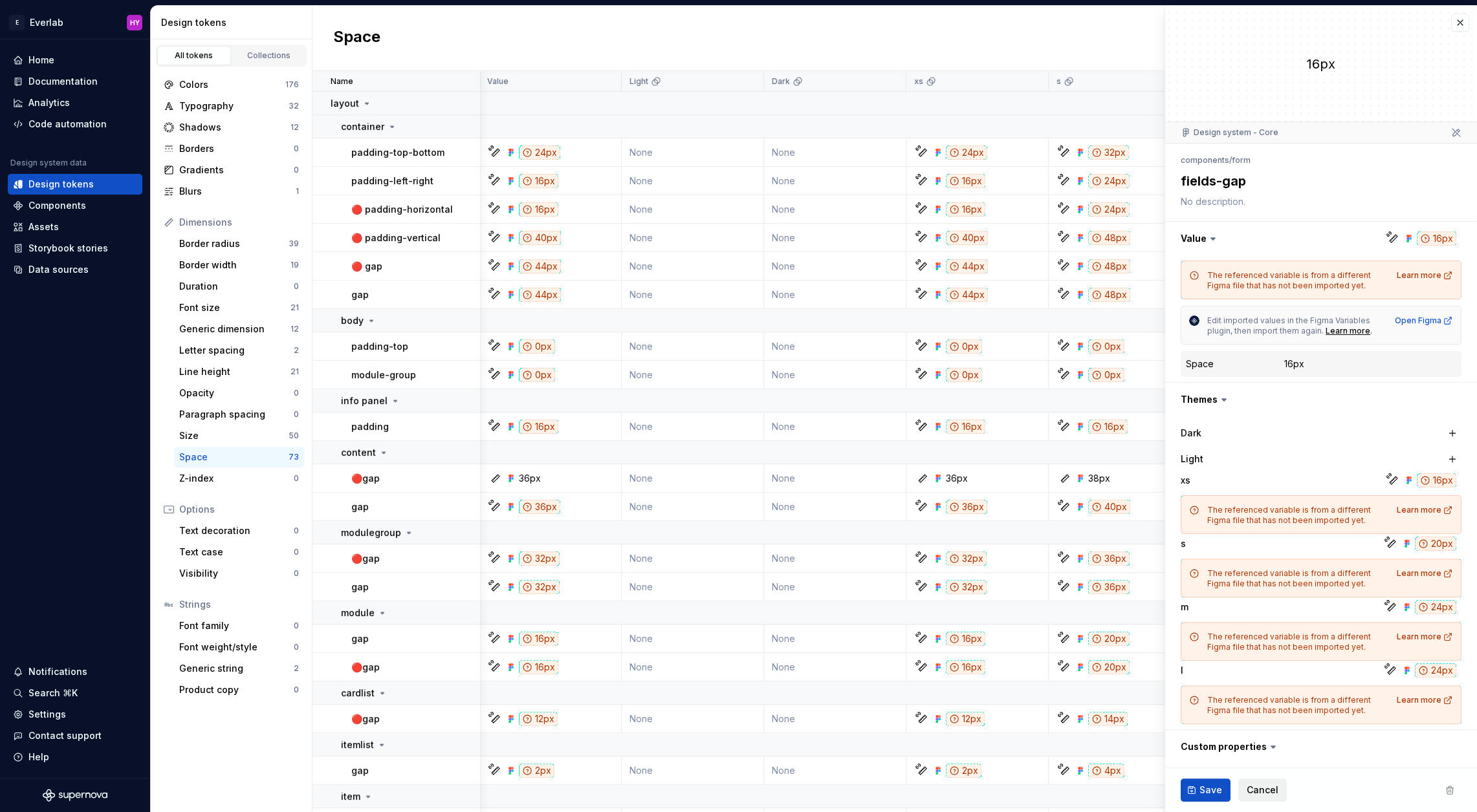
click at [1264, 796] on span "Cancel" at bounding box center [1263, 790] width 32 height 13
click at [1264, 790] on td at bounding box center [1174, 797] width 1391 height 24
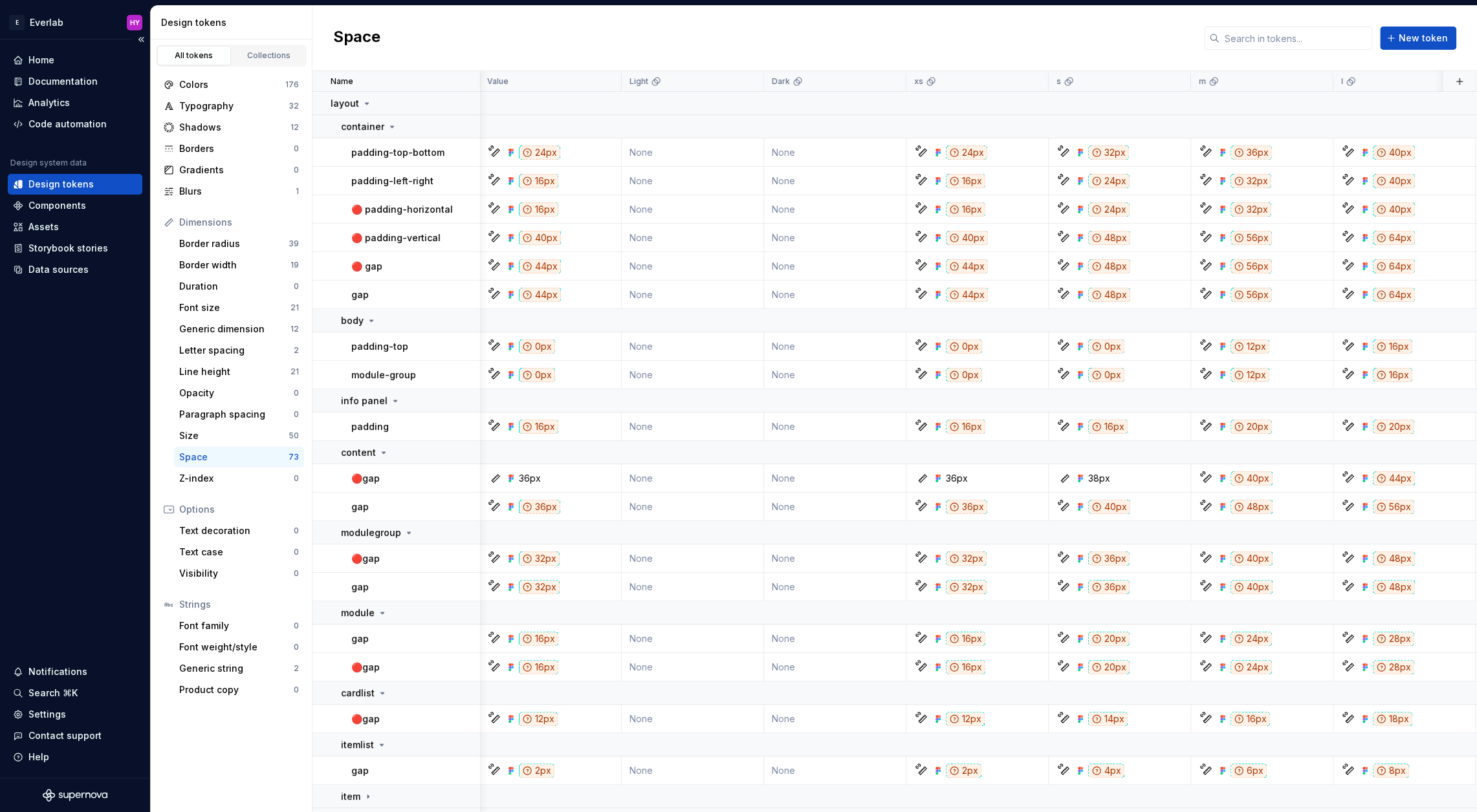
click at [81, 184] on div "Design tokens" at bounding box center [60, 185] width 65 height 13
click at [1285, 41] on input "text" at bounding box center [1296, 38] width 153 height 24
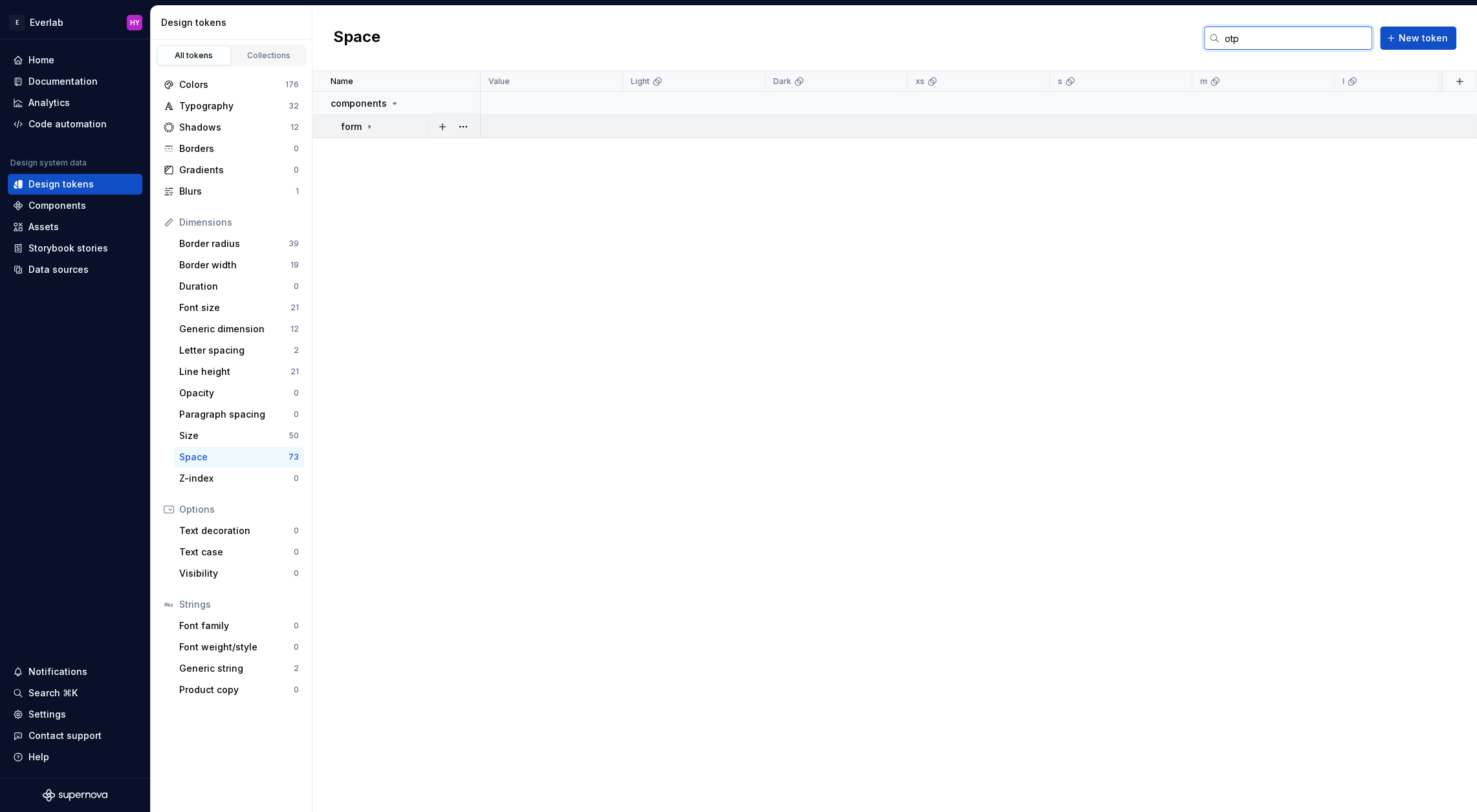
type input "otp"
click at [372, 124] on icon at bounding box center [369, 126] width 10 height 10
click at [48, 124] on div "Code automation" at bounding box center [67, 124] width 78 height 13
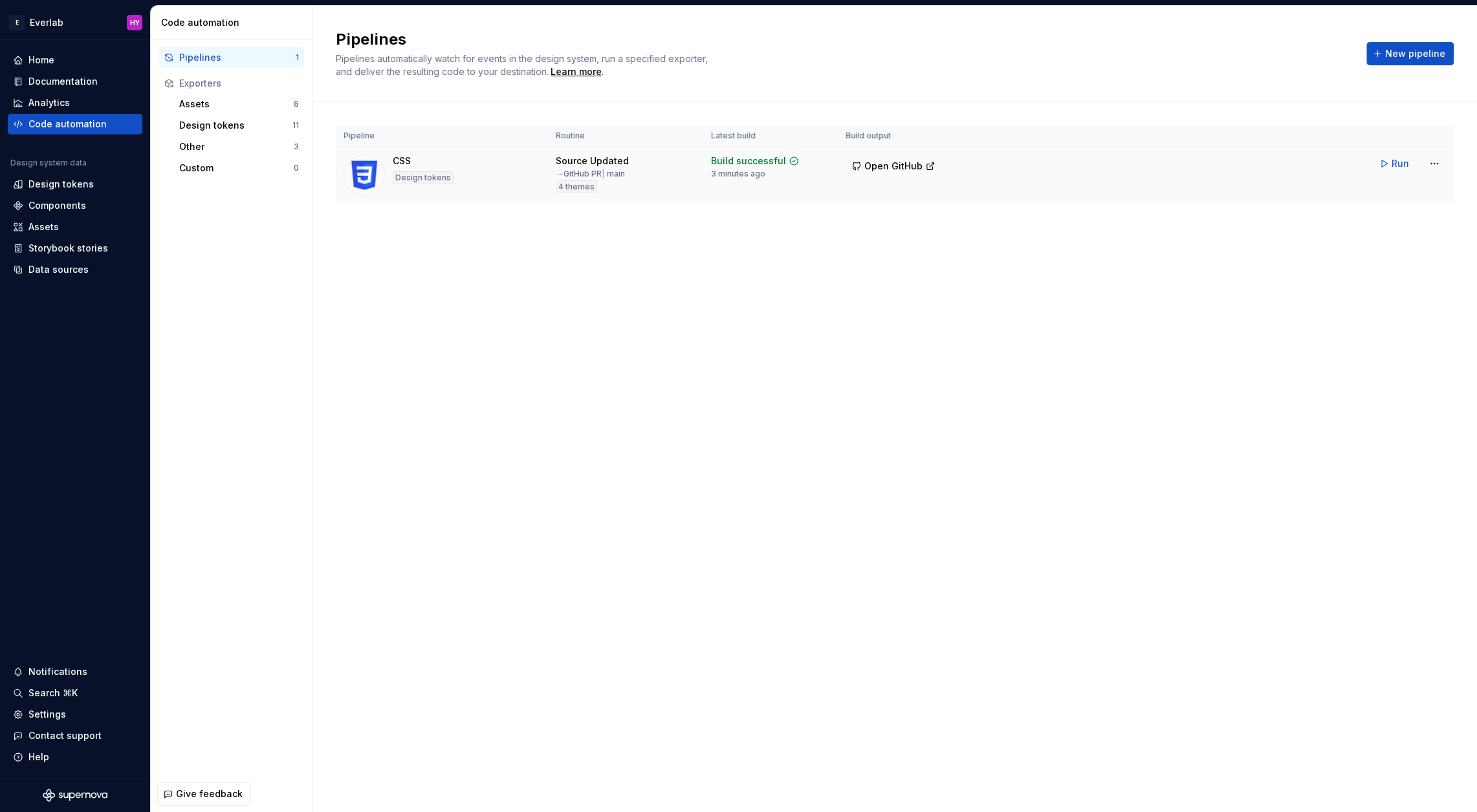
click at [1446, 161] on td "Run" at bounding box center [1203, 164] width 502 height 34
click at [1434, 161] on html "E Everlab HY Home Documentation Analytics Code automation Design system data De…" at bounding box center [738, 406] width 1477 height 812
click at [1386, 189] on div "Edit pipeline" at bounding box center [1418, 191] width 110 height 13
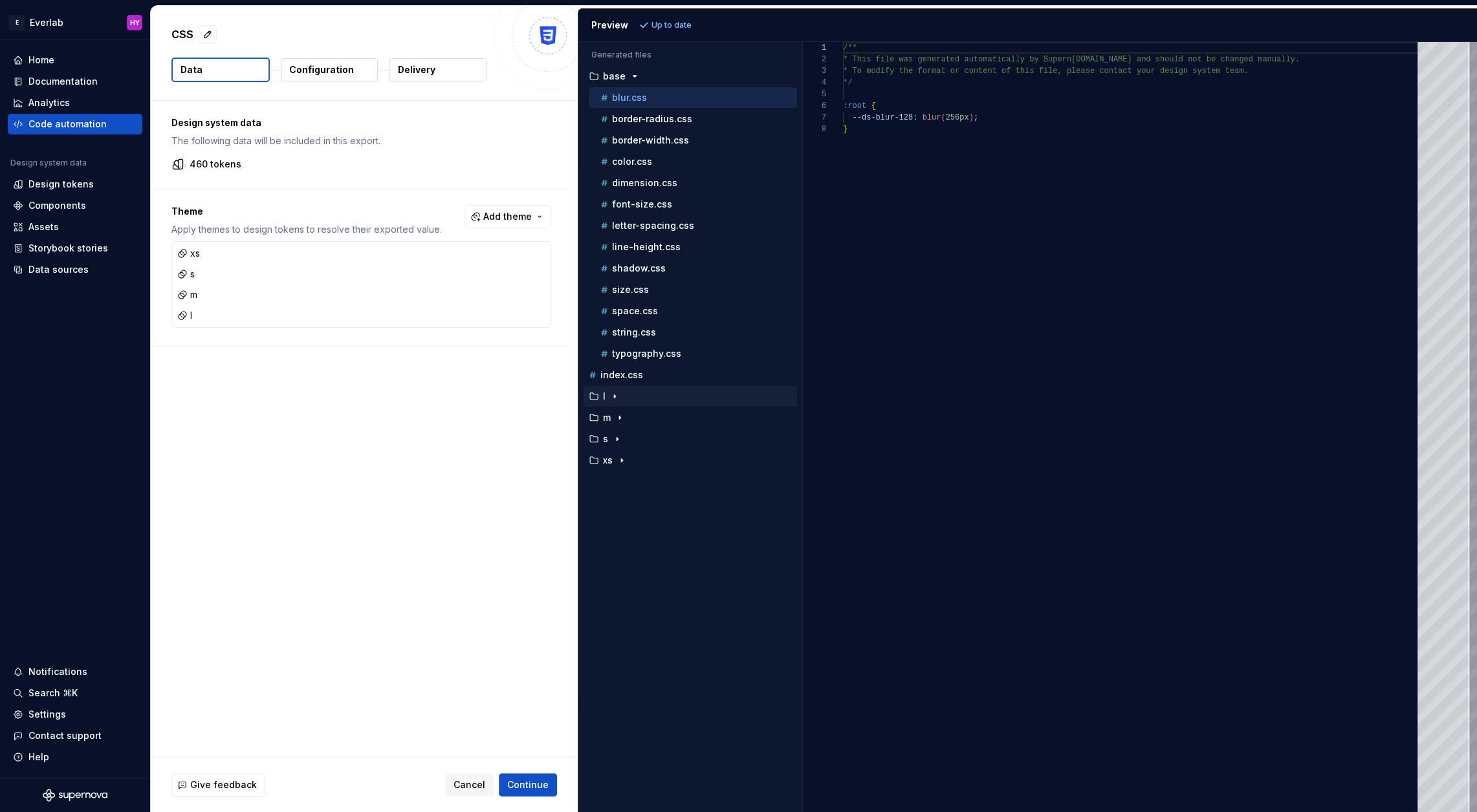
click at [663, 391] on div "l" at bounding box center [691, 396] width 211 height 10
click at [667, 518] on div "size.css" at bounding box center [697, 524] width 199 height 13
type textarea "**********"
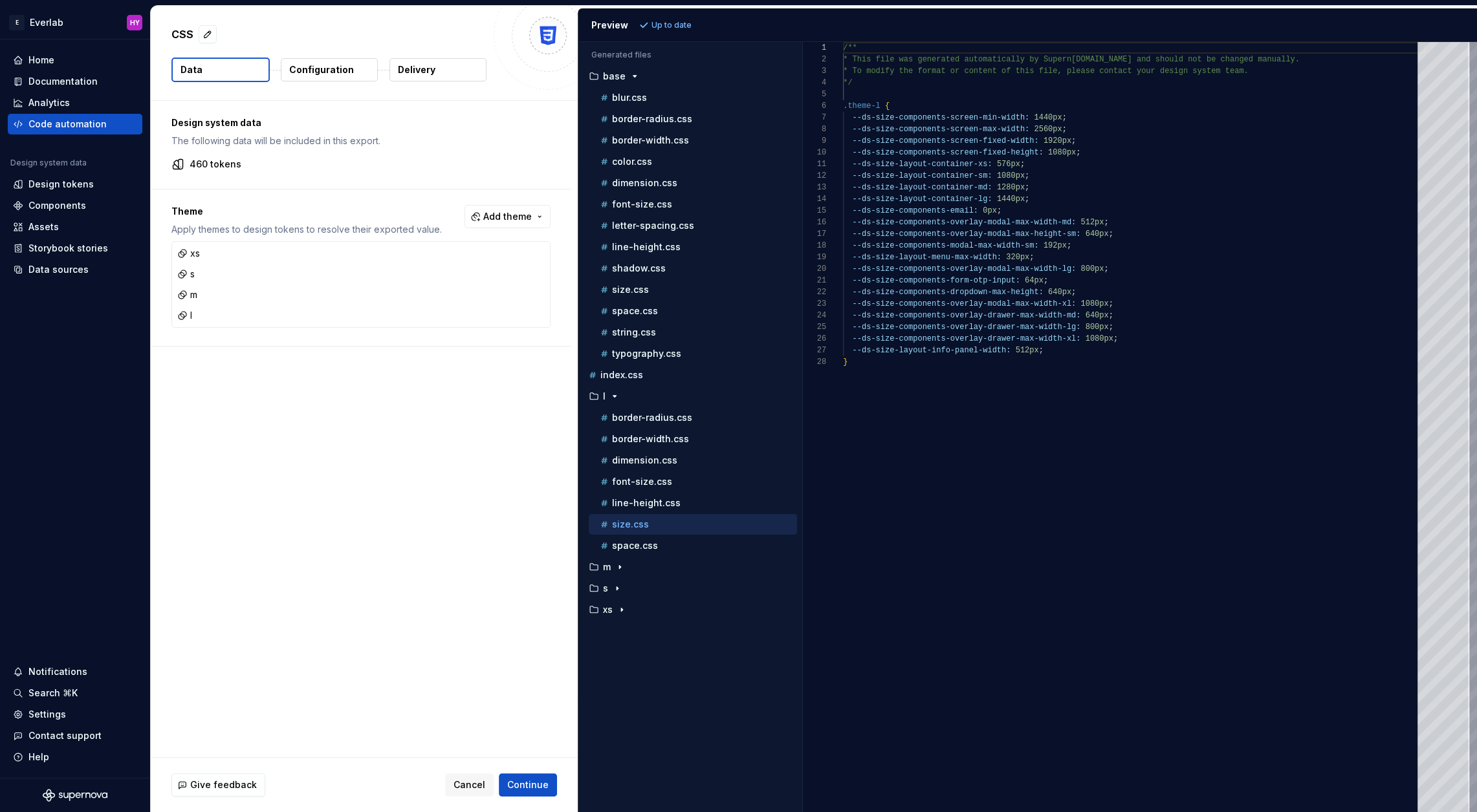
scroll to position [116, 0]
click at [85, 123] on div "Code automation" at bounding box center [67, 124] width 78 height 13
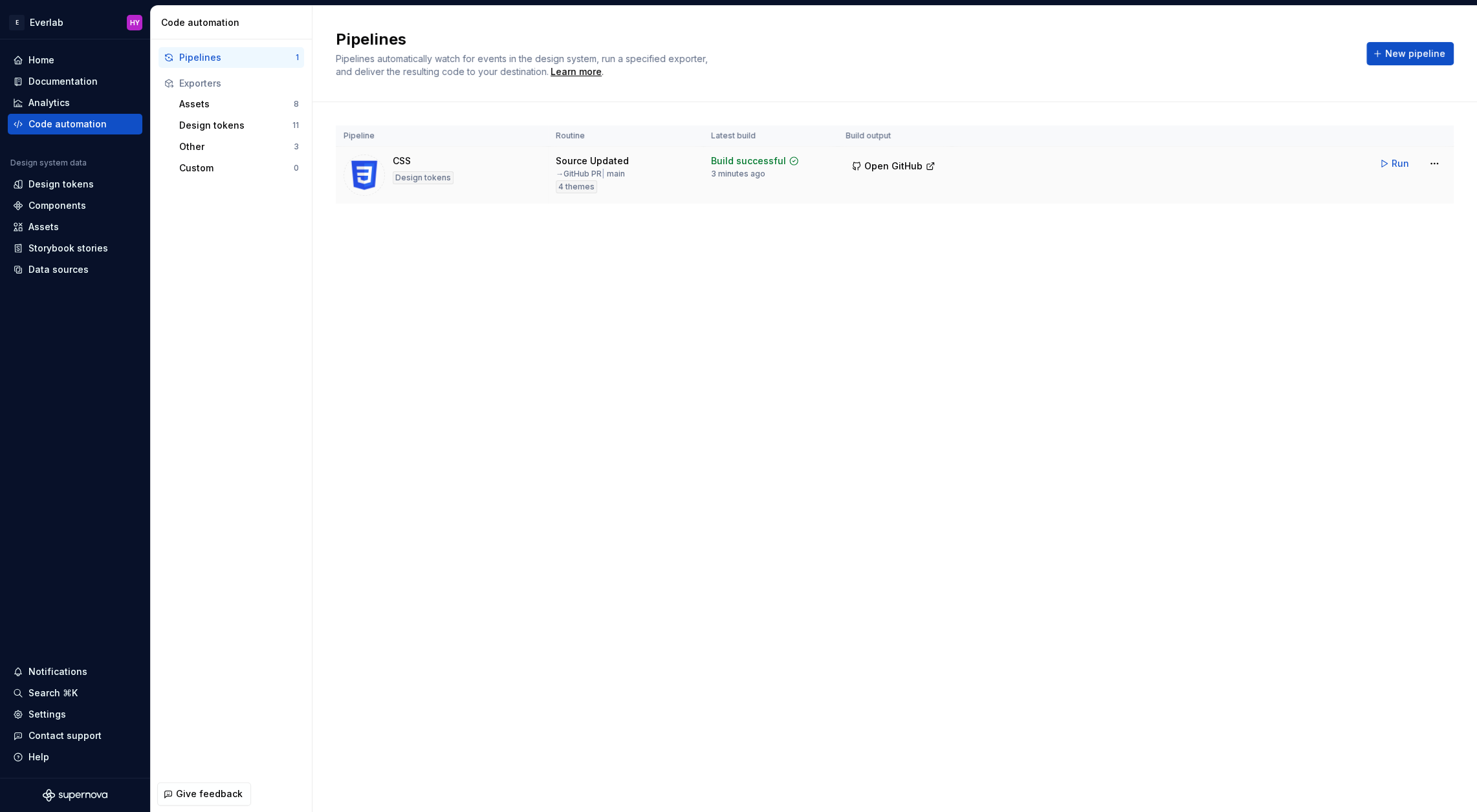
click at [1395, 162] on span "Run" at bounding box center [1400, 164] width 18 height 13
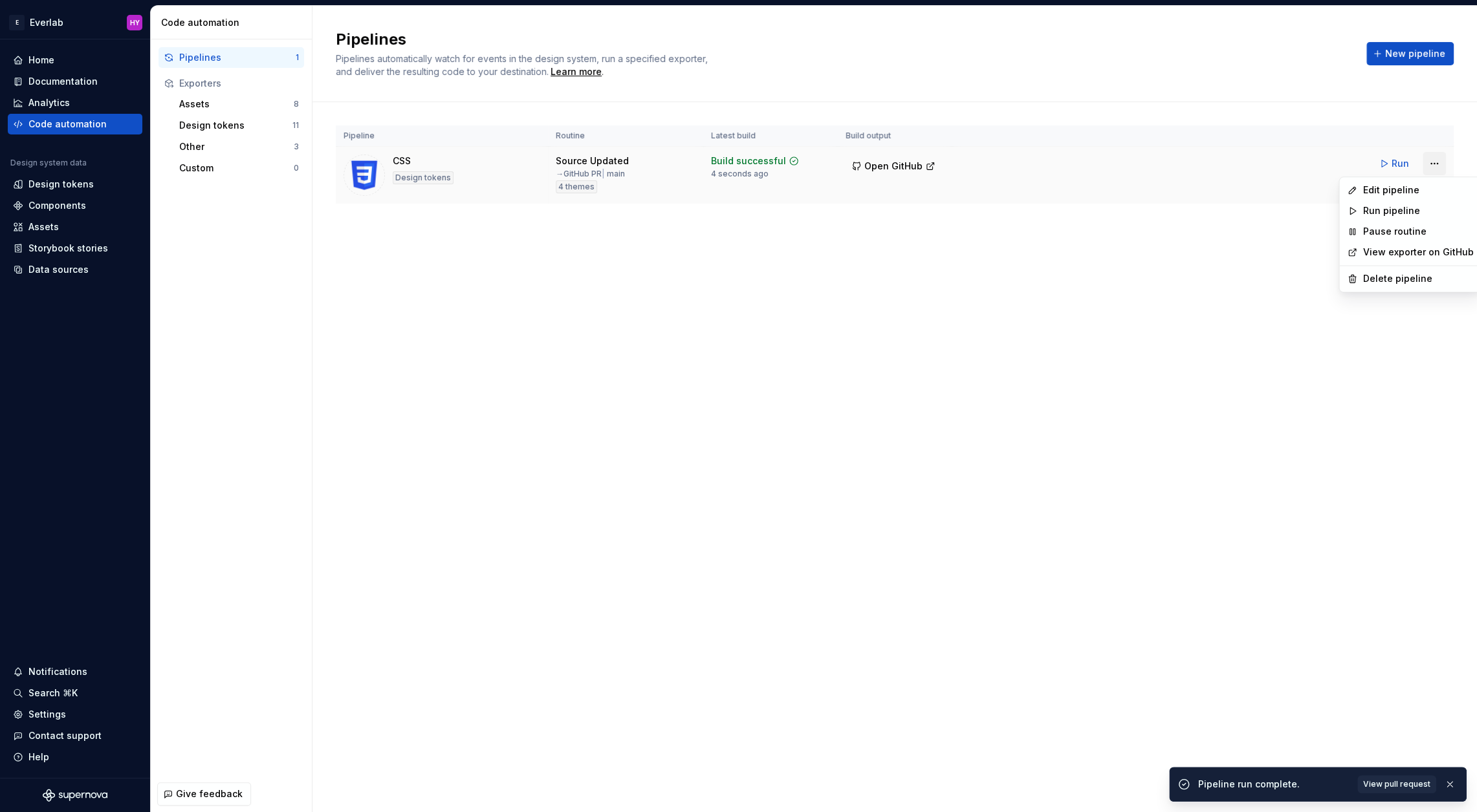
click at [1432, 160] on html "E Everlab HY Home Documentation Analytics Code automation Design system data De…" at bounding box center [738, 406] width 1477 height 812
click at [1402, 185] on div "Edit pipeline" at bounding box center [1418, 191] width 110 height 13
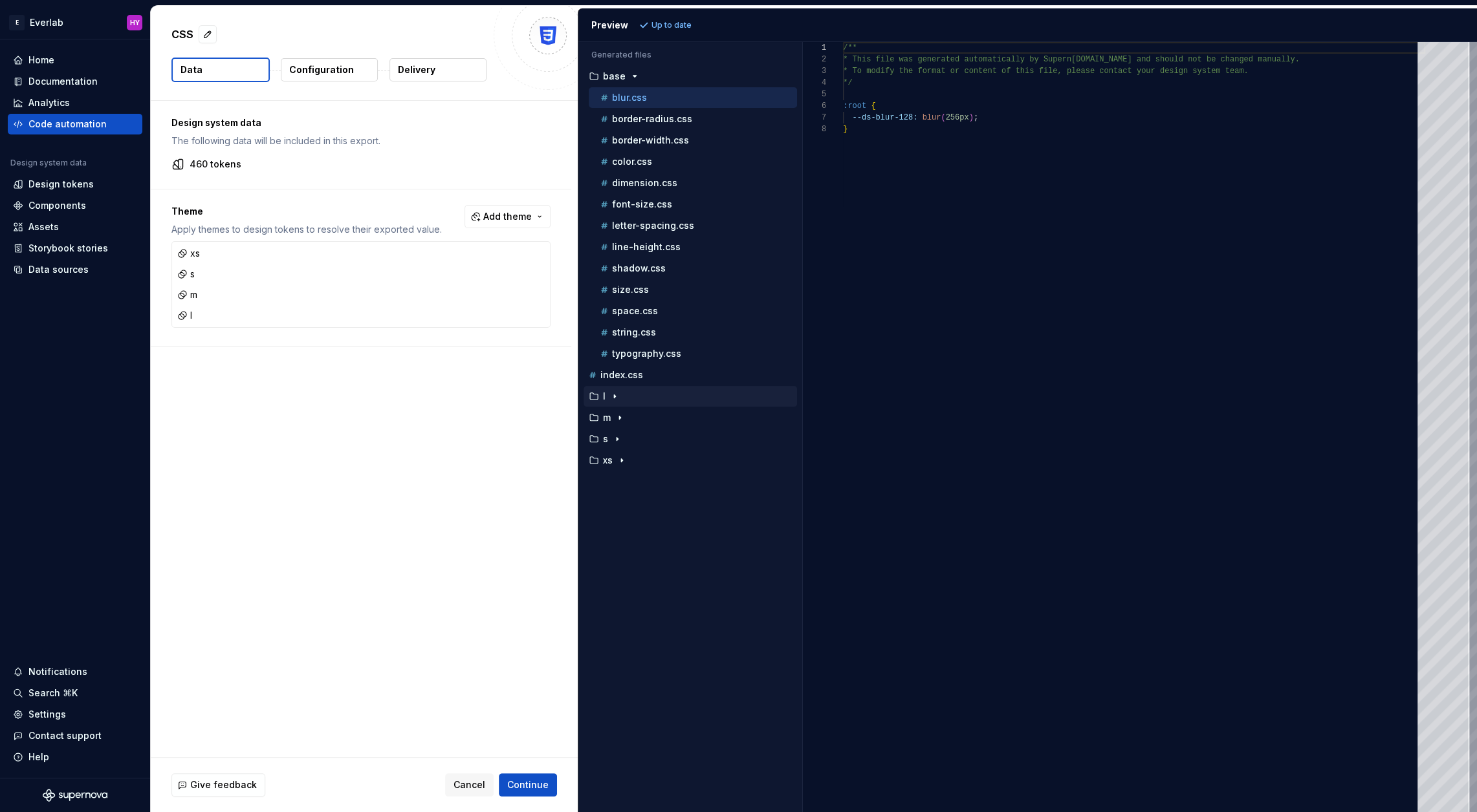
click at [608, 391] on div "button" at bounding box center [614, 396] width 15 height 10
click at [662, 518] on div "size.css" at bounding box center [697, 524] width 199 height 13
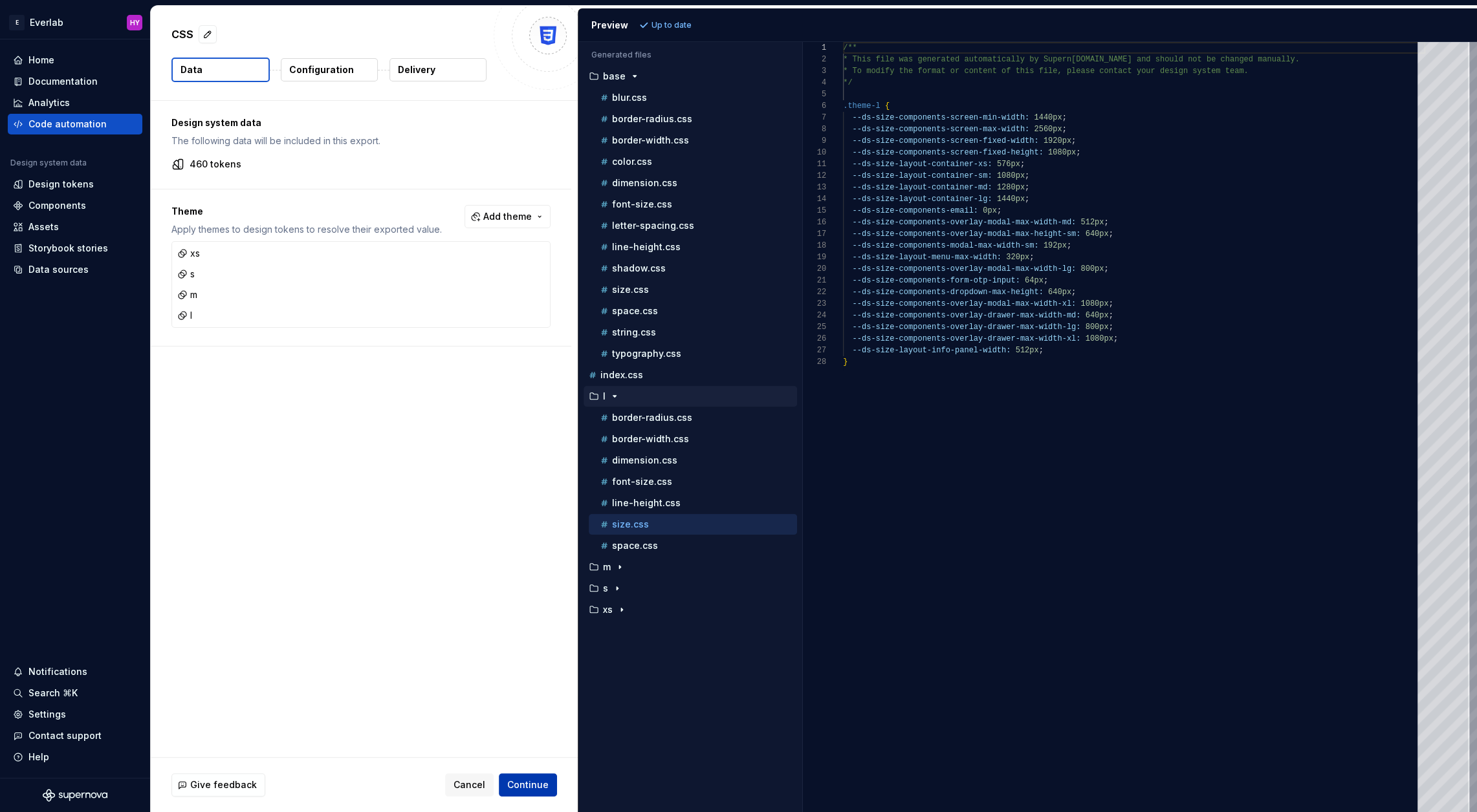
click at [537, 787] on span "Continue" at bounding box center [528, 786] width 41 height 13
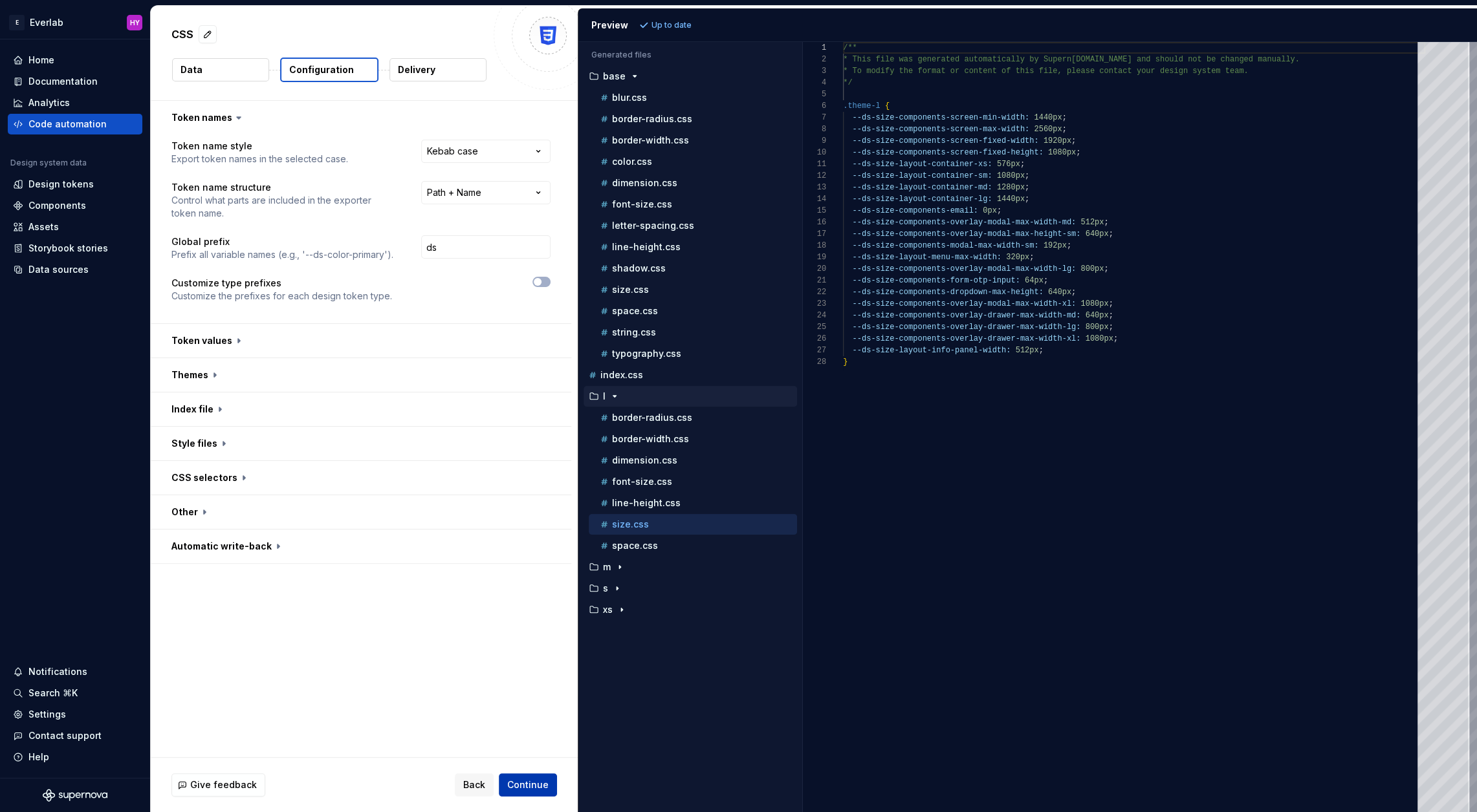
click at [537, 786] on span "Continue" at bounding box center [528, 786] width 41 height 13
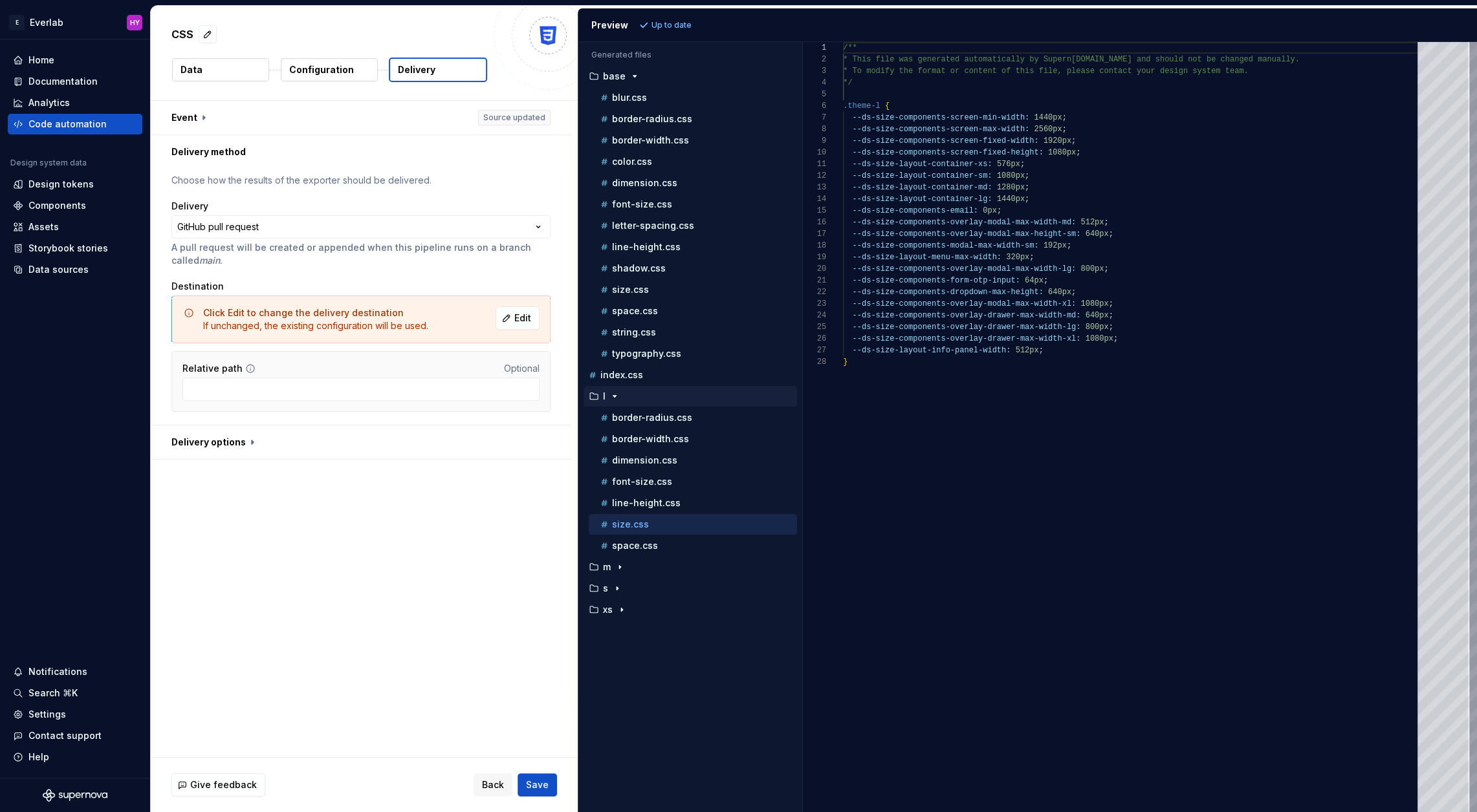
click at [671, 28] on p "Up to date" at bounding box center [672, 25] width 41 height 10
click at [630, 584] on div "s" at bounding box center [691, 588] width 211 height 10
click at [662, 710] on div "size.css" at bounding box center [697, 717] width 199 height 13
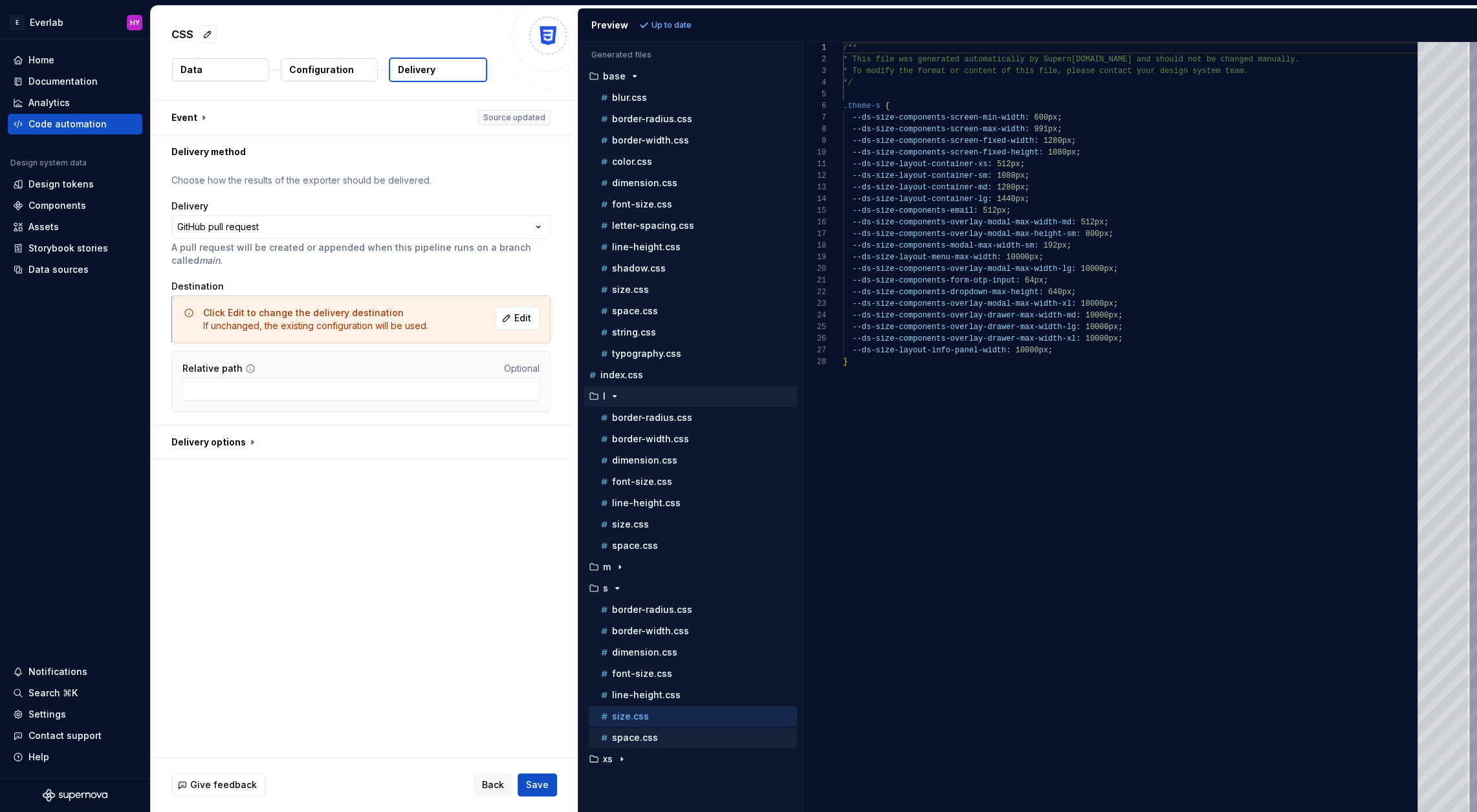
click at [656, 732] on div "space.css" at bounding box center [697, 738] width 199 height 13
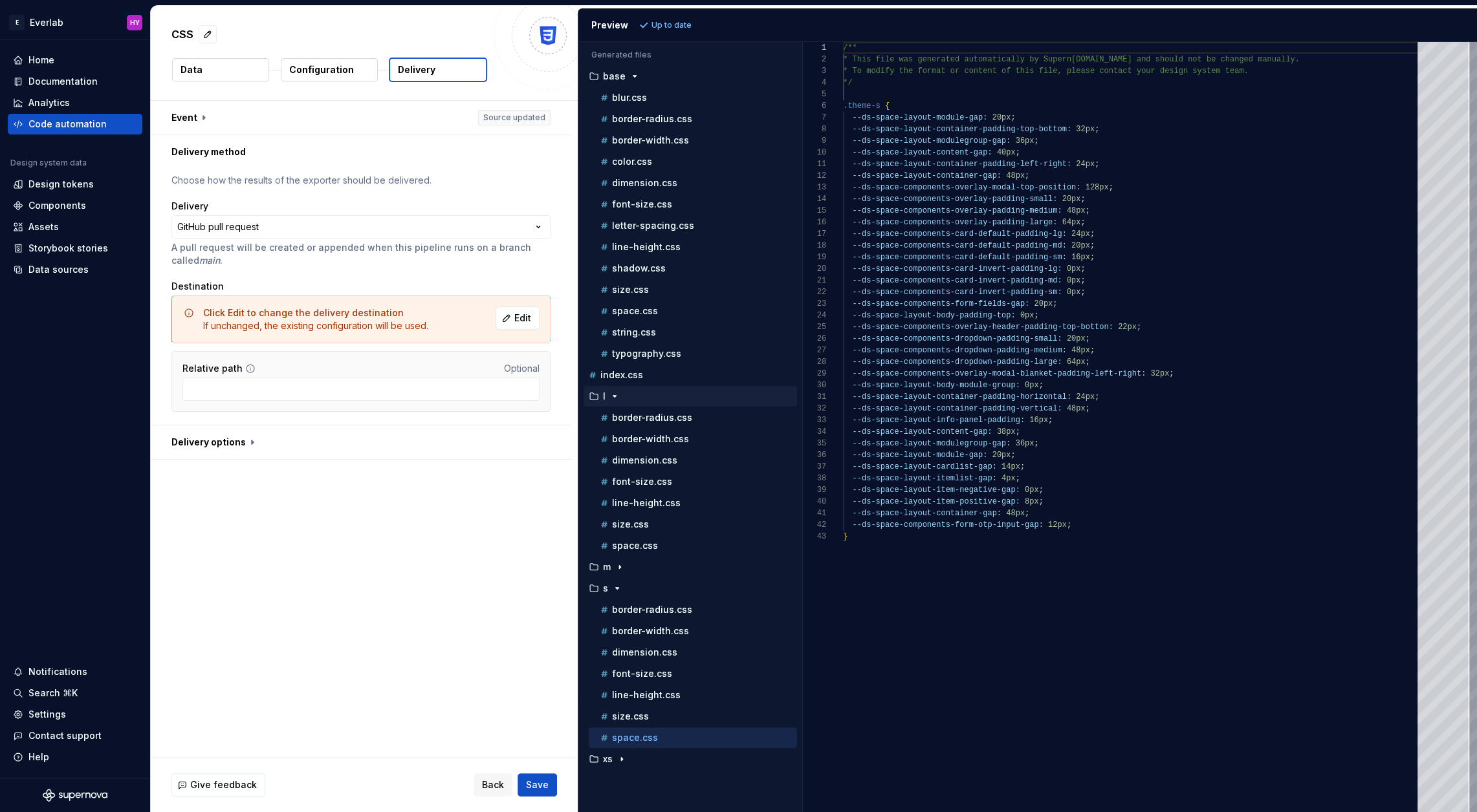
type textarea "**********"
drag, startPoint x: 1090, startPoint y: 527, endPoint x: 850, endPoint y: 524, distance: 240.0
click at [850, 524] on div "/** * This file was generated automatically by Supern ova.io and should not be …" at bounding box center [1134, 427] width 582 height 771
